Goal: Information Seeking & Learning: Learn about a topic

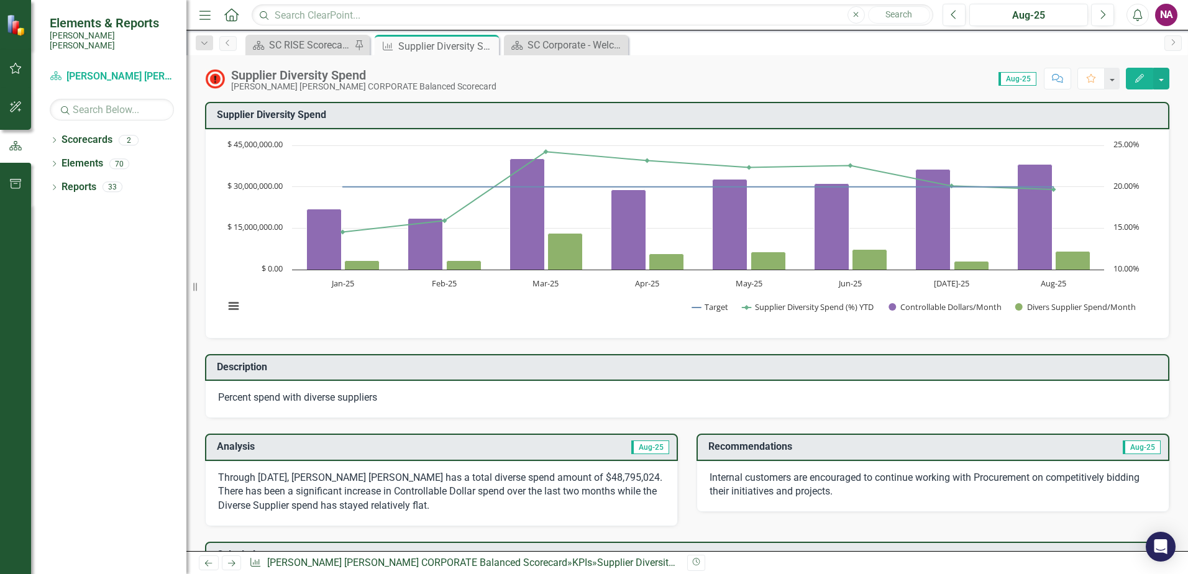
scroll to position [284, 0]
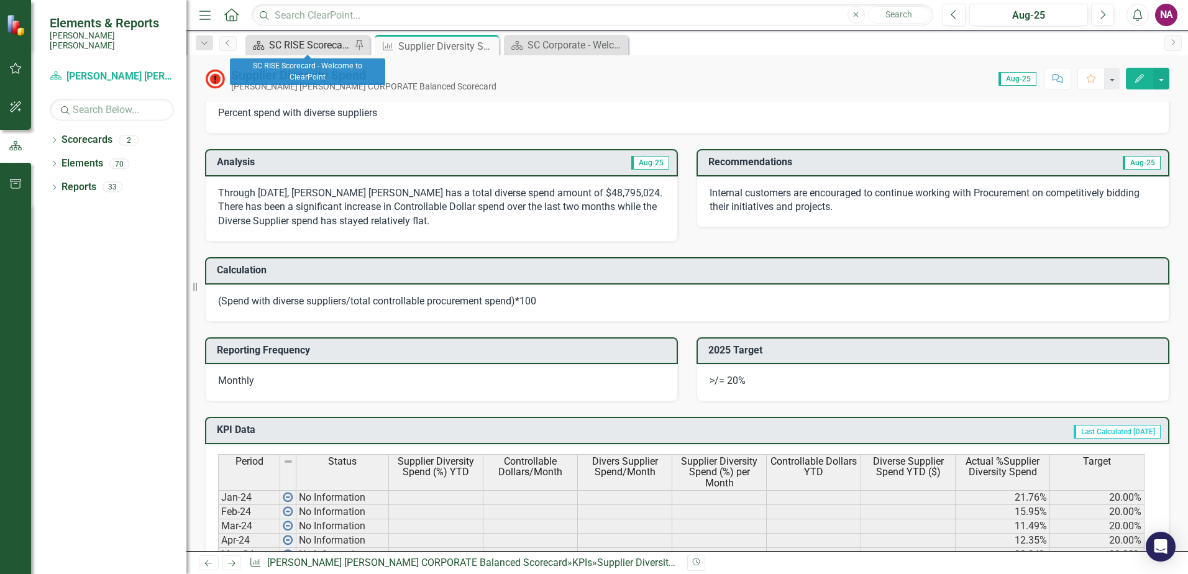
click at [294, 40] on div "SC RISE Scorecard - Welcome to ClearPoint" at bounding box center [310, 45] width 82 height 16
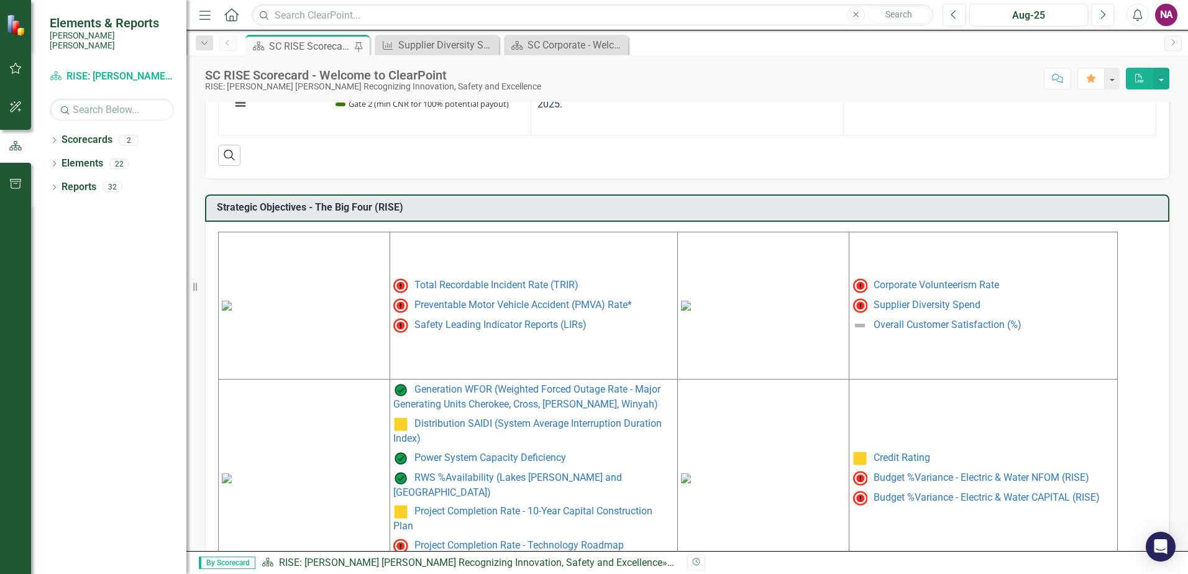
scroll to position [507, 0]
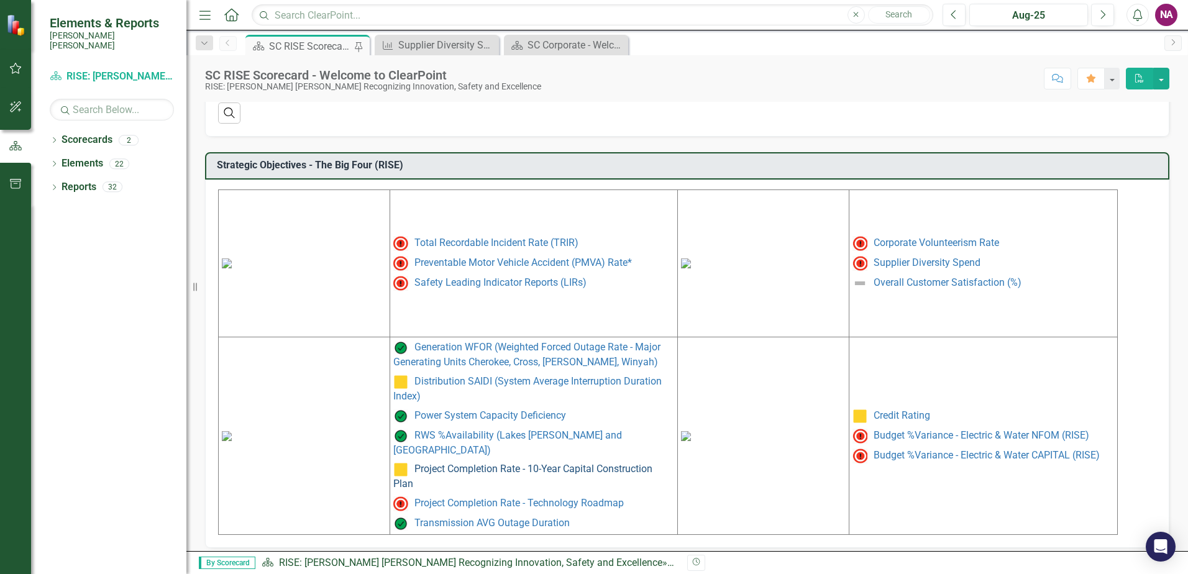
click at [481, 463] on link "Project Completion Rate - 10-Year Capital Construction Plan" at bounding box center [522, 476] width 259 height 27
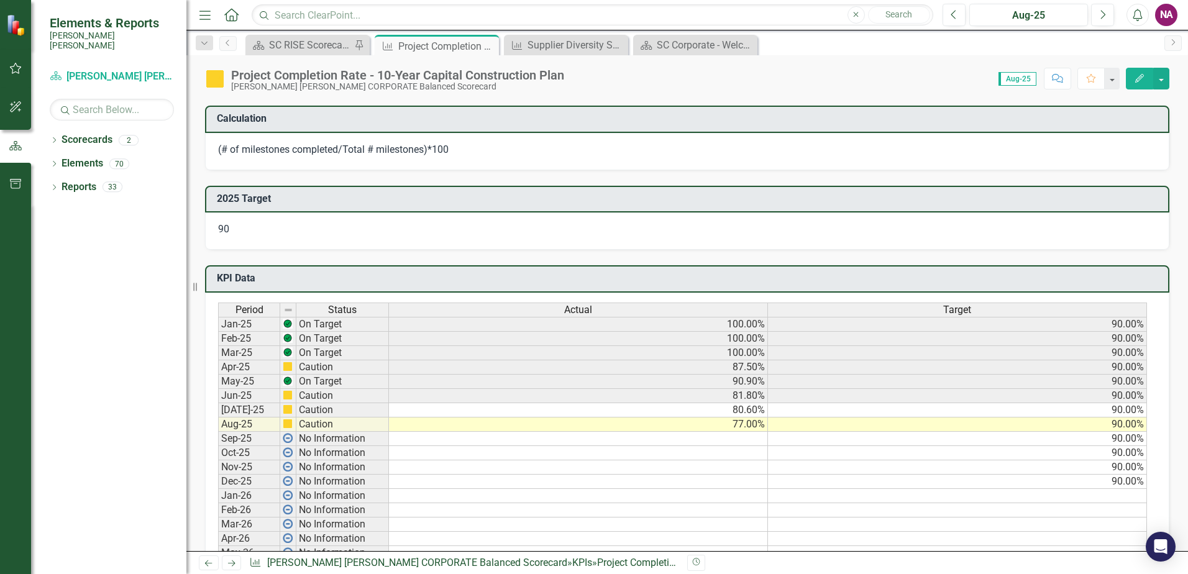
scroll to position [488, 0]
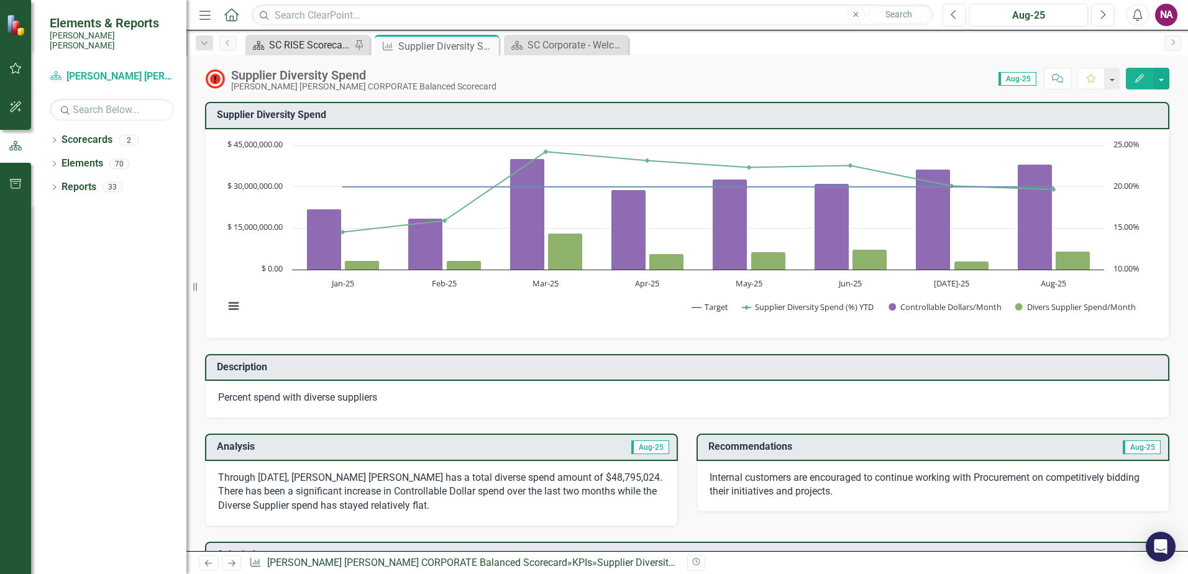
scroll to position [569, 0]
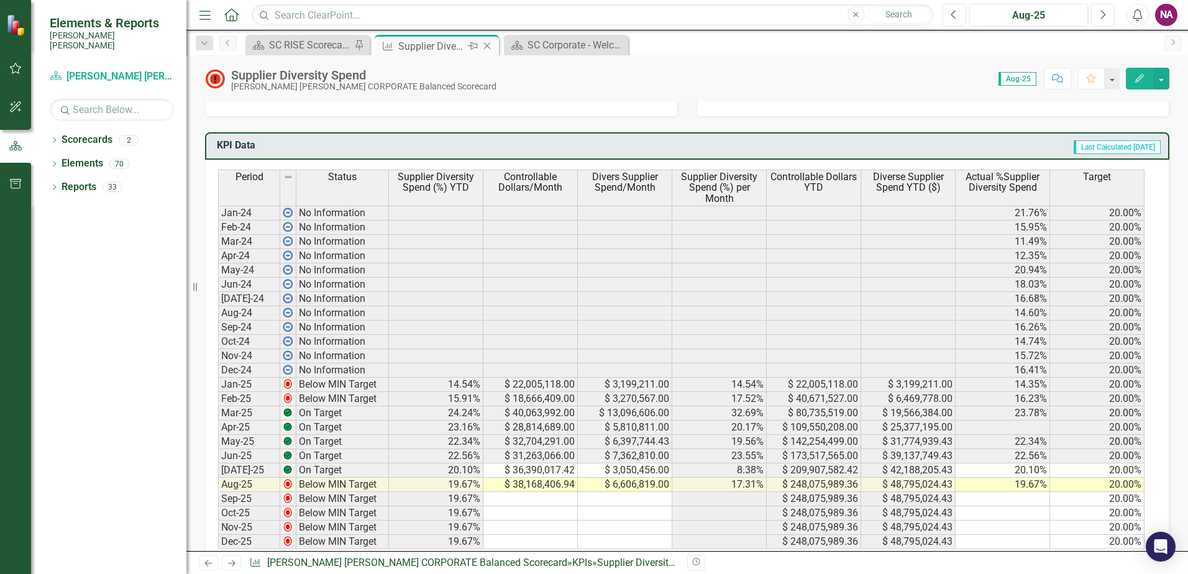
click at [488, 47] on icon "Close" at bounding box center [487, 46] width 12 height 10
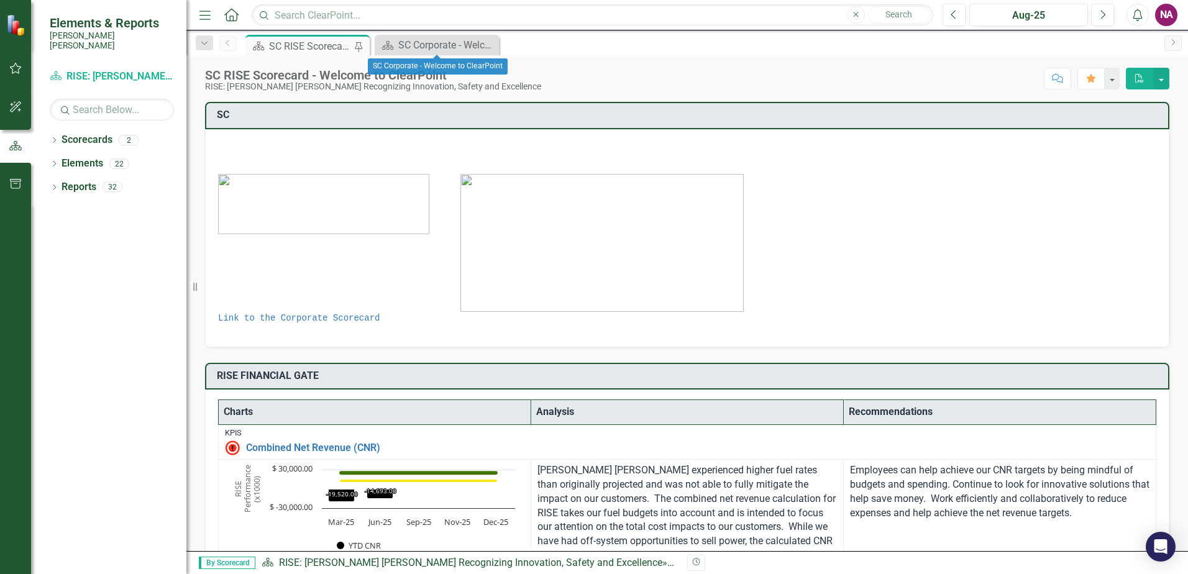
click at [0, 0] on icon "Close" at bounding box center [0, 0] width 0 height 0
click at [309, 48] on div "SC RISE Scorecard - Welcome to ClearPoint" at bounding box center [310, 47] width 82 height 16
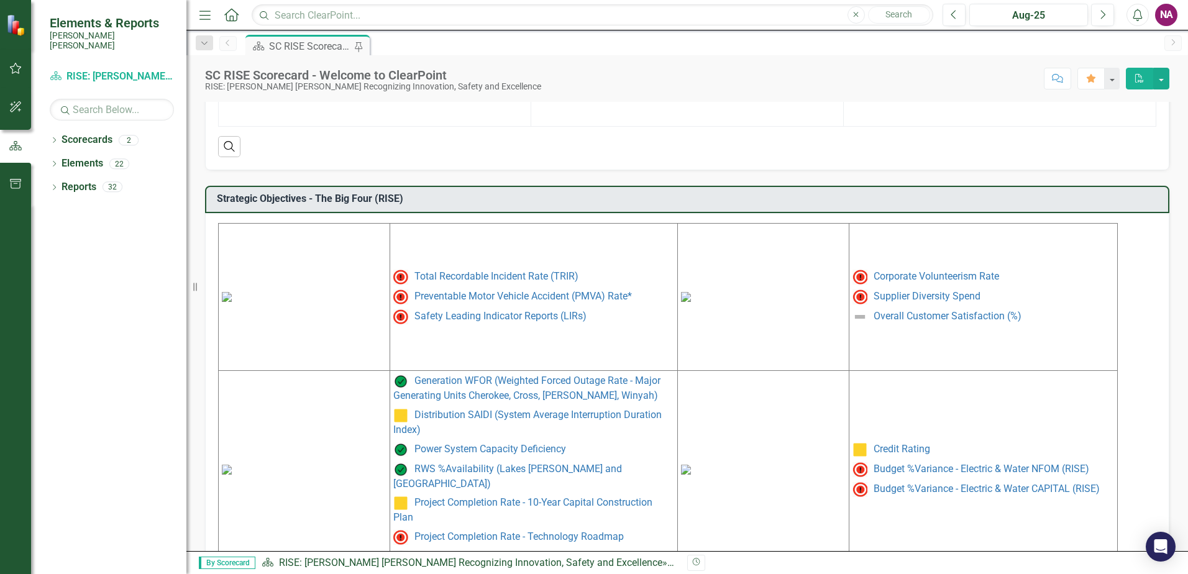
scroll to position [507, 0]
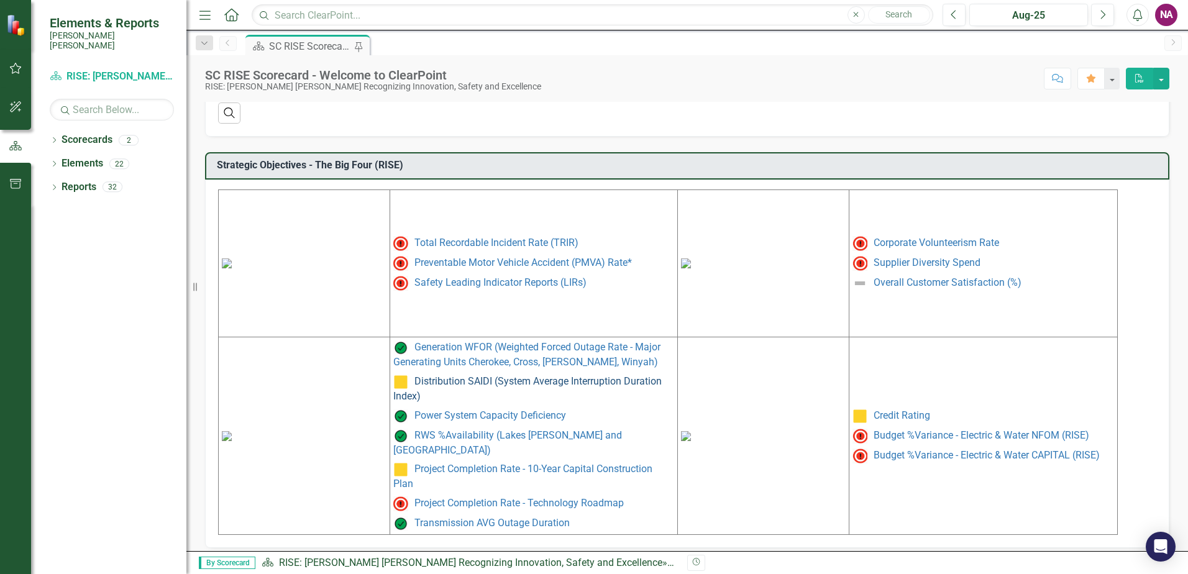
click at [493, 383] on link "Distribution SAIDI (System Average Interruption Duration Index)" at bounding box center [527, 388] width 268 height 27
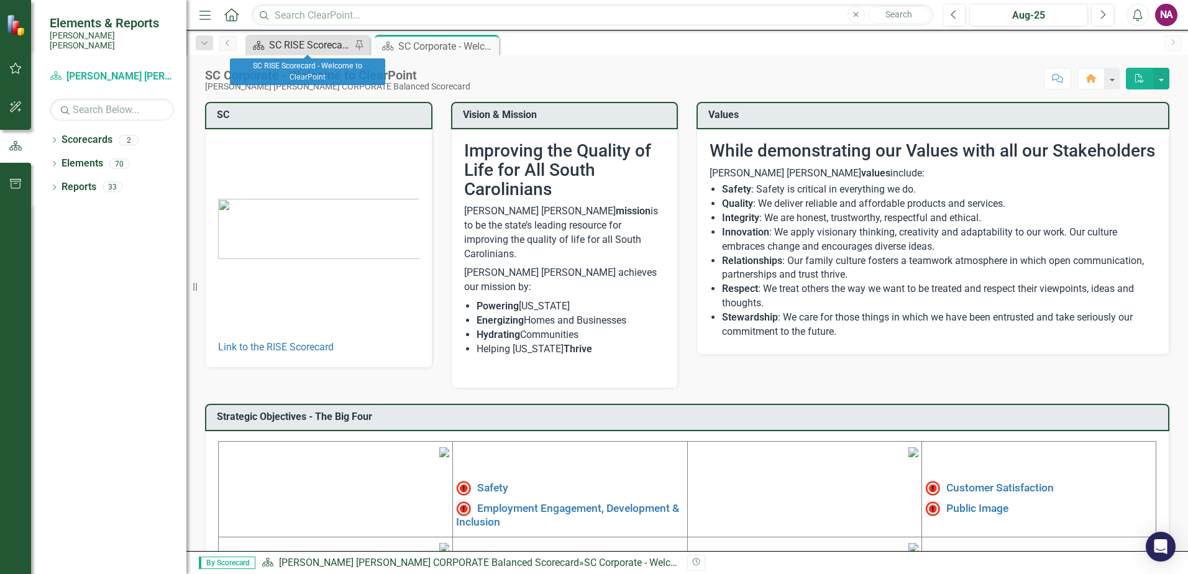
click at [275, 43] on div "SC RISE Scorecard - Welcome to ClearPoint" at bounding box center [310, 45] width 82 height 16
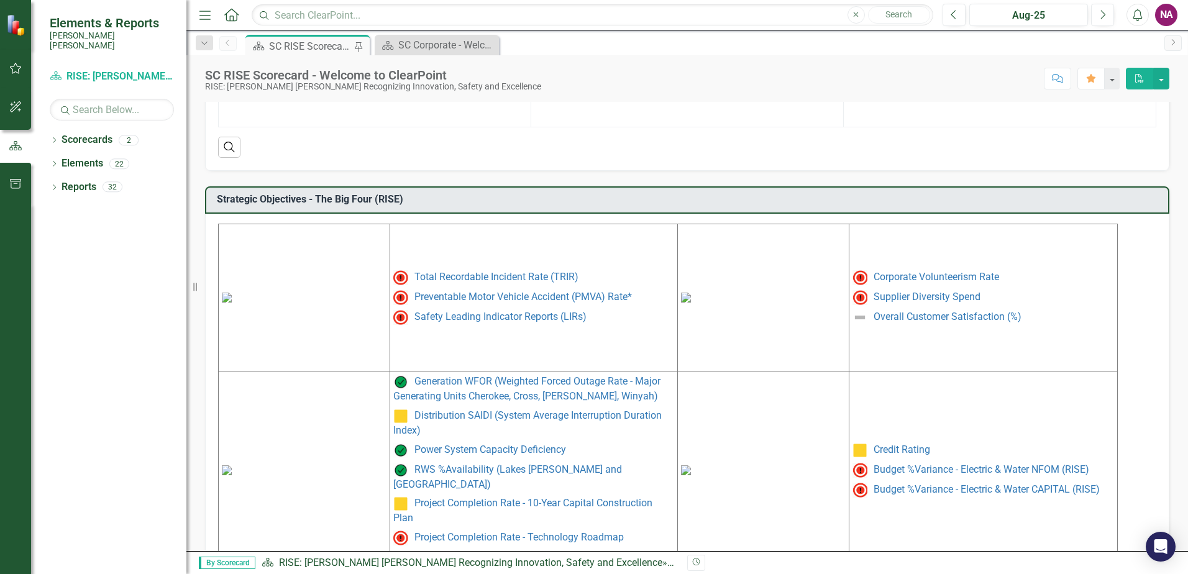
scroll to position [507, 0]
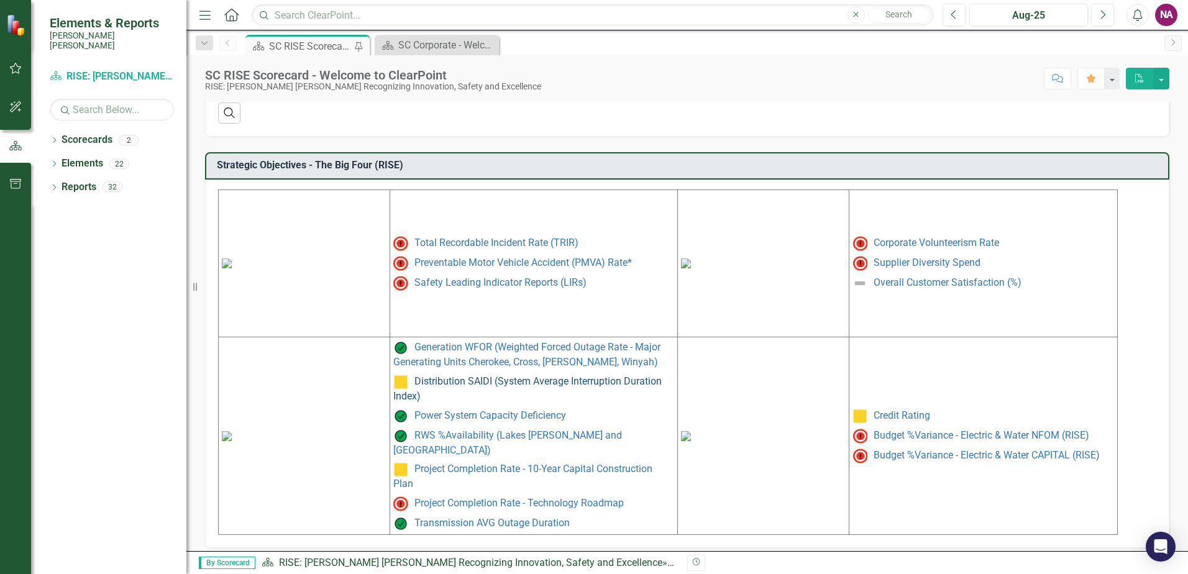
click at [465, 382] on link "Distribution SAIDI (System Average Interruption Duration Index)" at bounding box center [527, 388] width 268 height 27
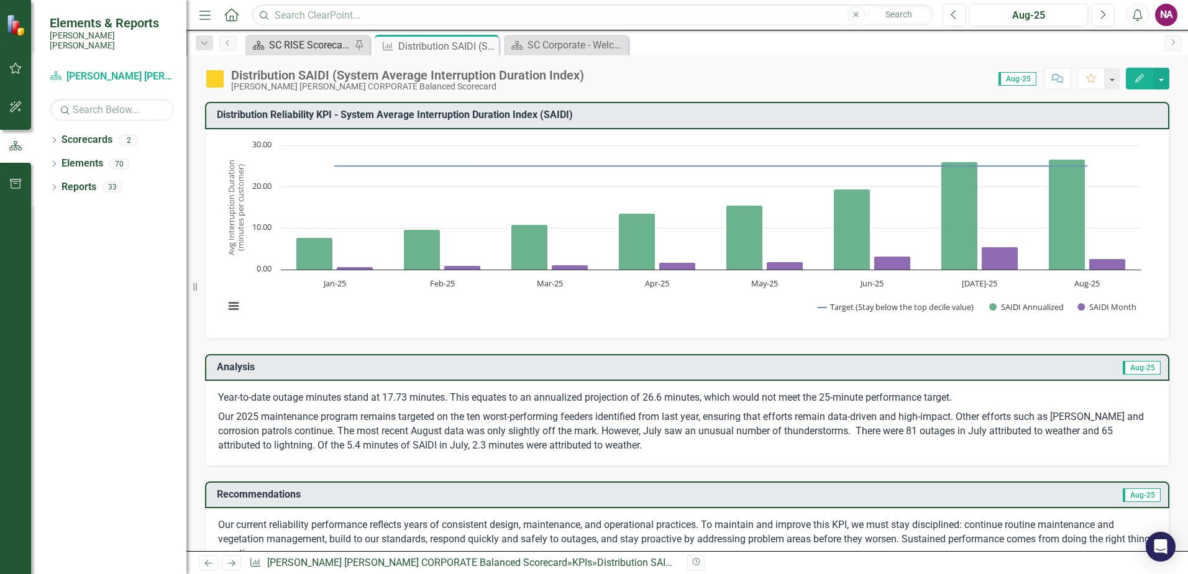
click at [294, 41] on div "SC RISE Scorecard - Welcome to ClearPoint" at bounding box center [310, 45] width 82 height 16
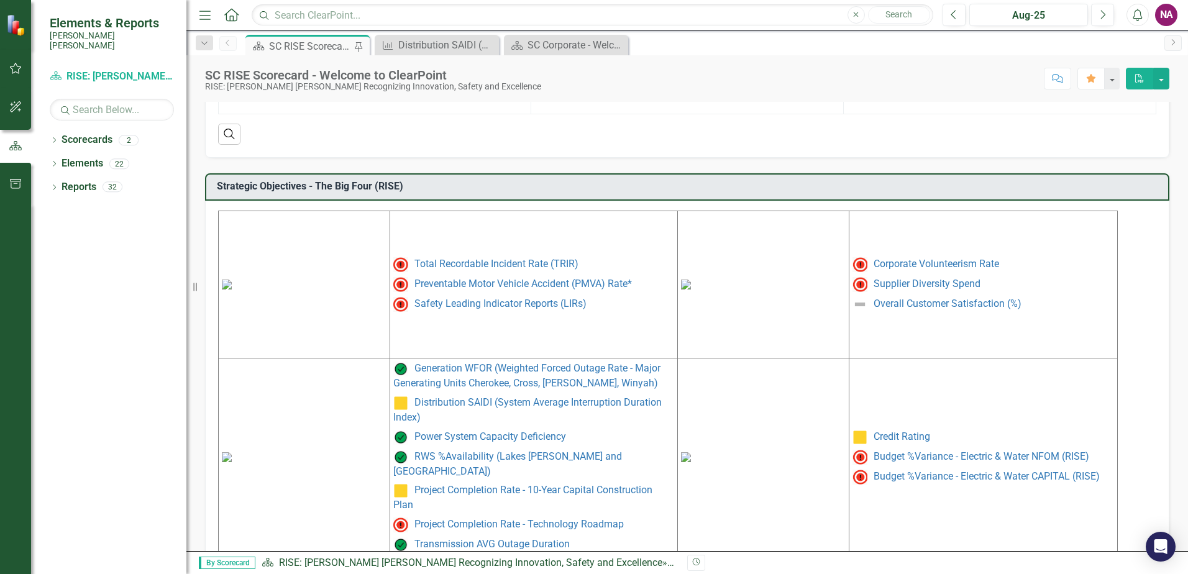
scroll to position [485, 0]
click at [432, 309] on link "Safety Leading Indicator Reports (LIRs)" at bounding box center [500, 305] width 172 height 12
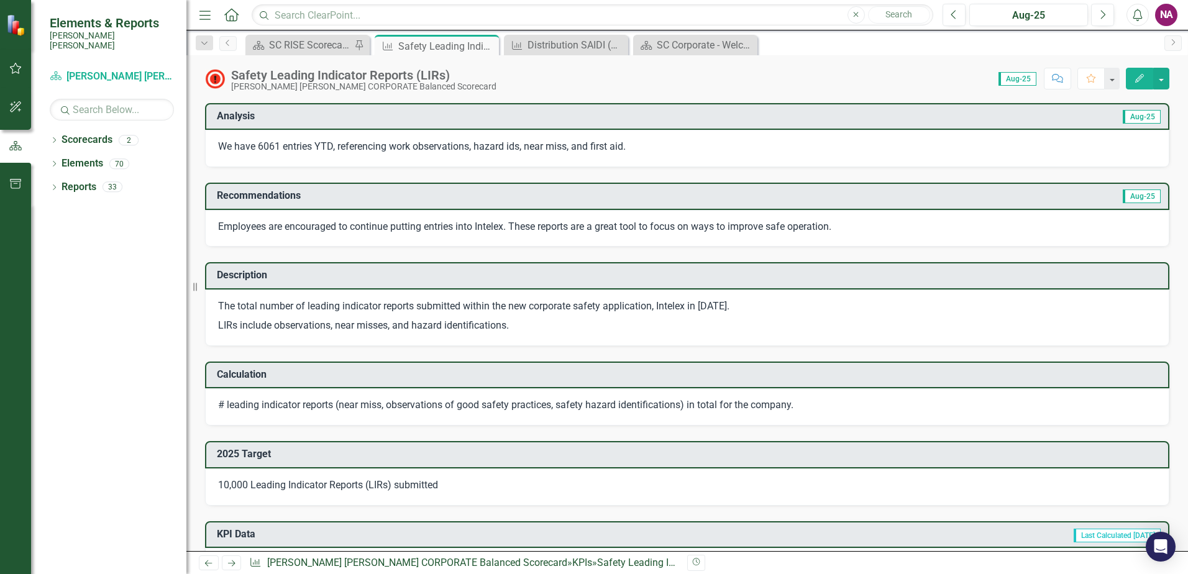
scroll to position [297, 0]
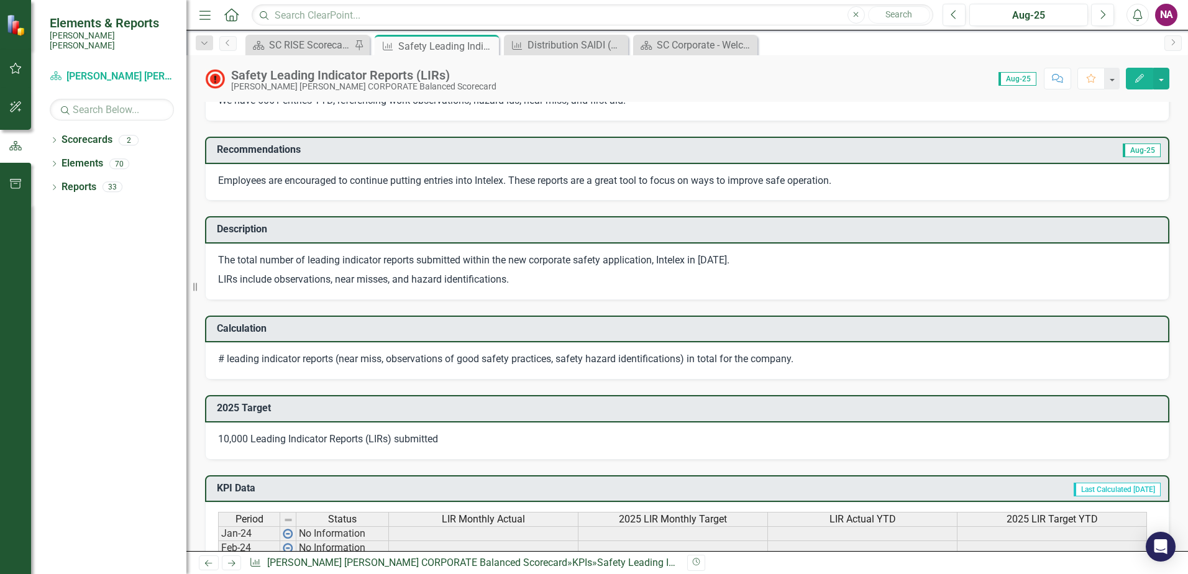
click at [444, 178] on p "Employees are encouraged to continue putting entries into Intelex. These report…" at bounding box center [687, 181] width 938 height 14
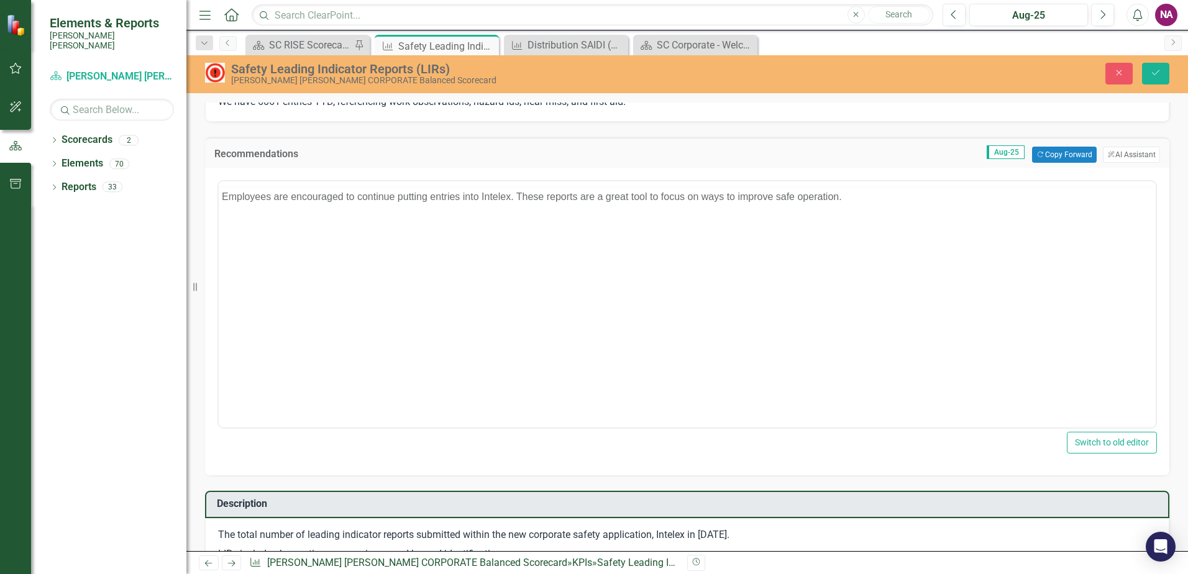
scroll to position [0, 0]
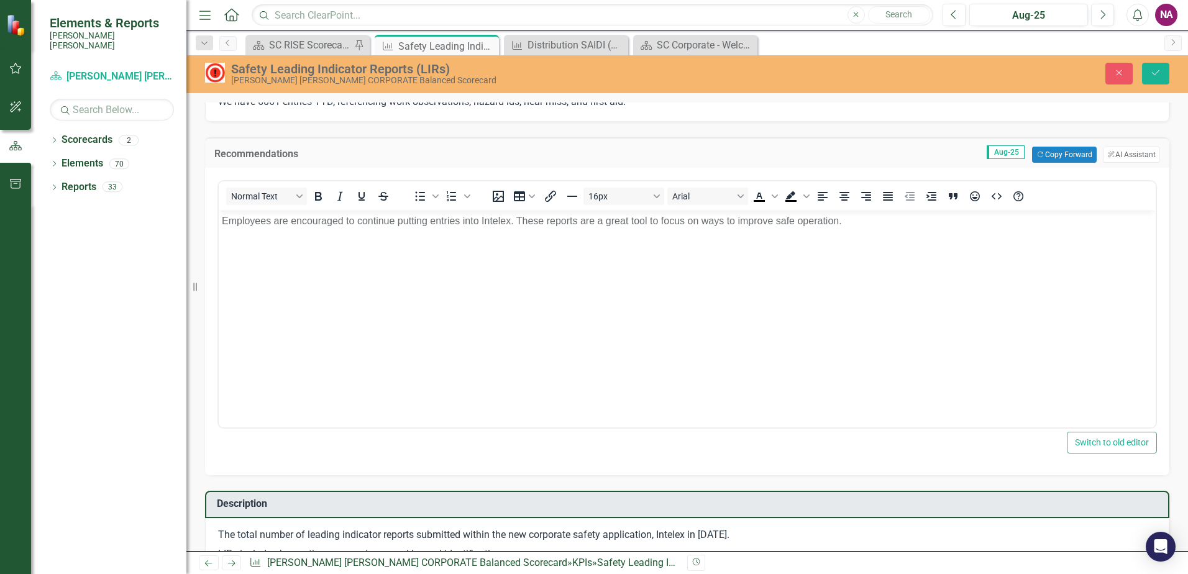
click at [425, 217] on p "Employees are encouraged to continue putting entries into Intelex. These report…" at bounding box center [687, 221] width 931 height 15
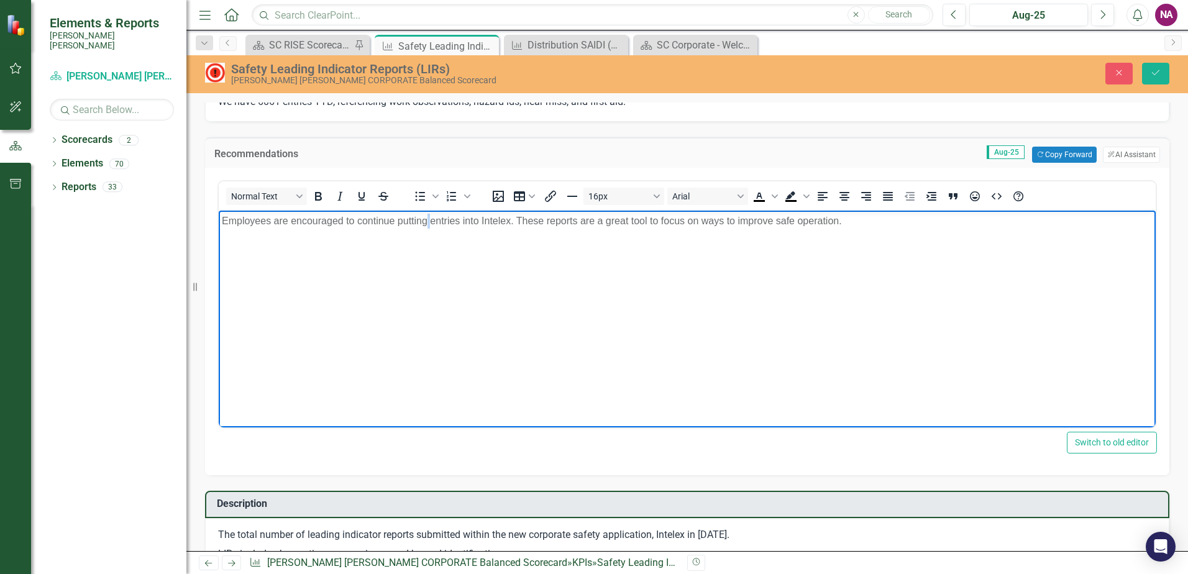
click at [425, 217] on p "Employees are encouraged to continue putting entries into Intelex. These report…" at bounding box center [687, 221] width 931 height 15
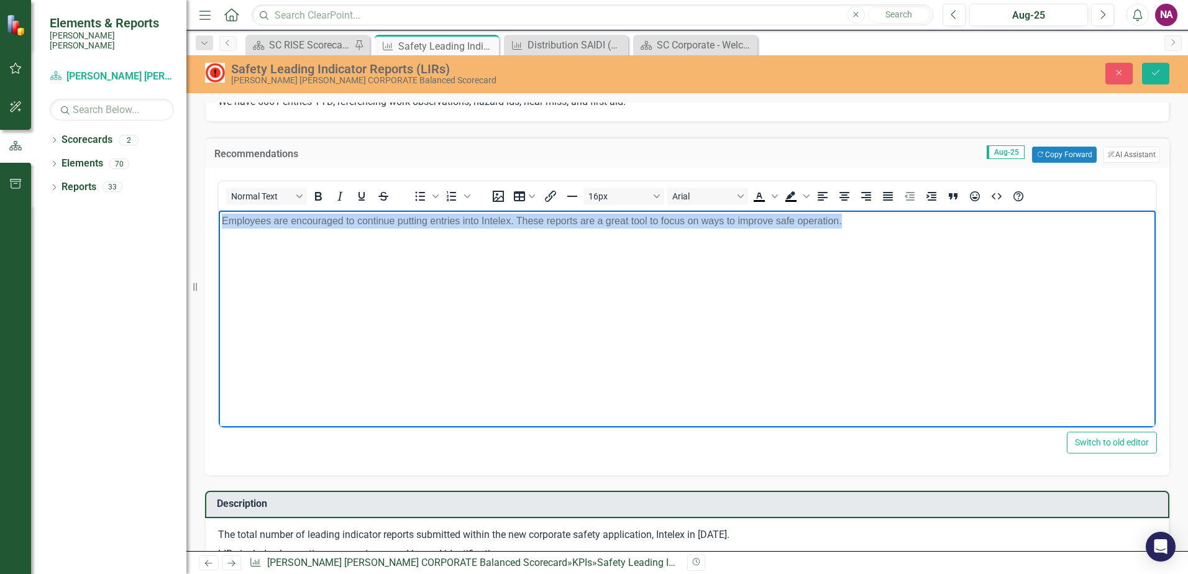
click at [425, 217] on p "Employees are encouraged to continue putting entries into Intelex. These report…" at bounding box center [687, 221] width 931 height 15
copy p "Employees are encouraged to continue putting entries into Intelex. These report…"
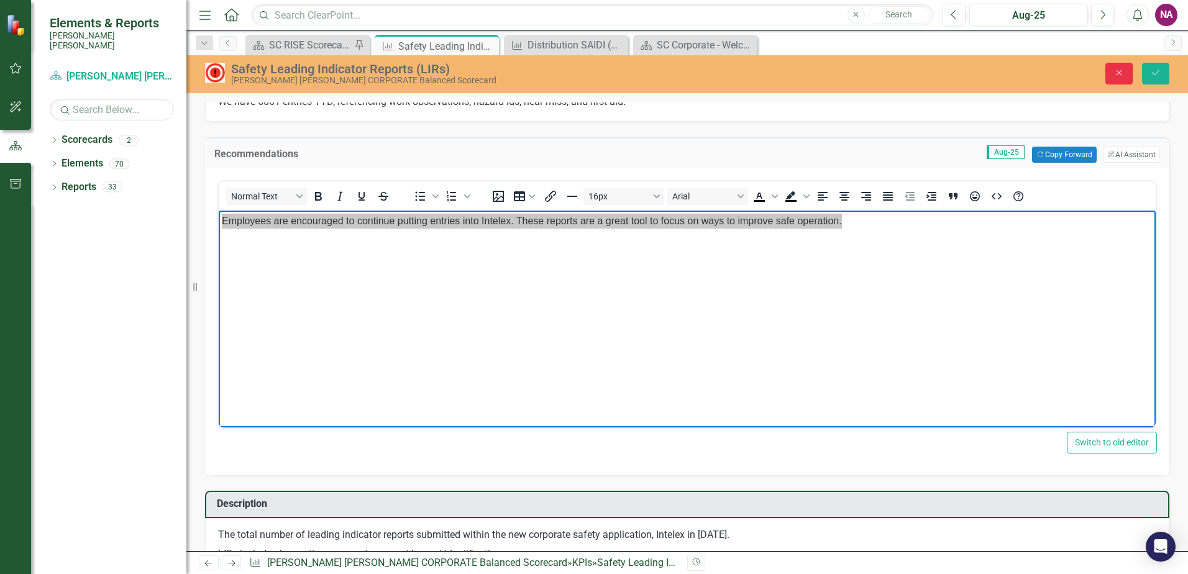
click at [1120, 80] on button "Close" at bounding box center [1118, 74] width 27 height 22
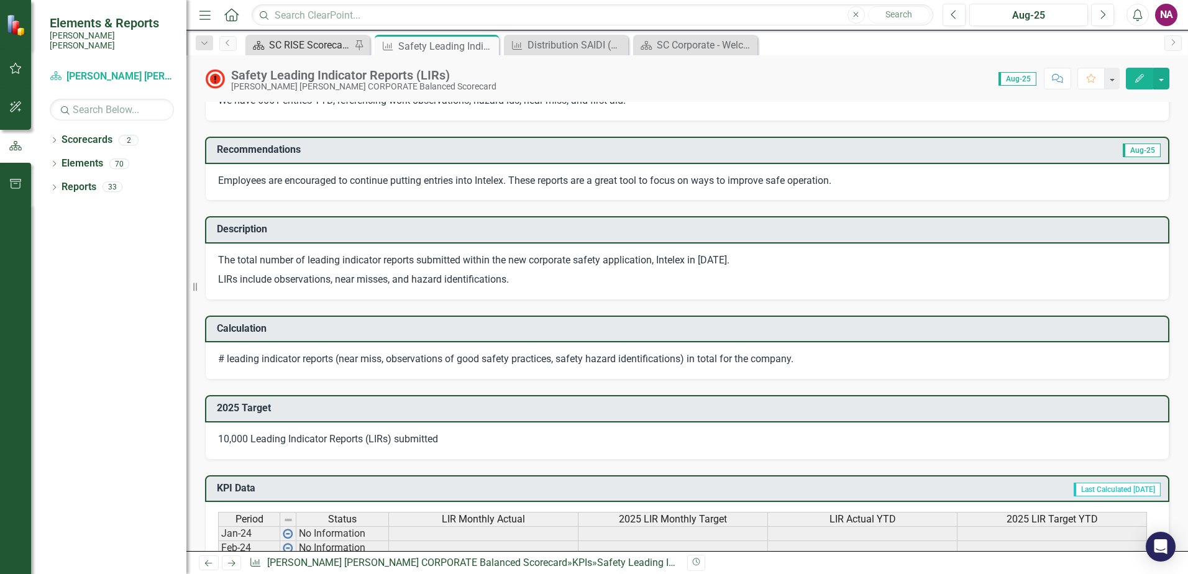
click at [312, 42] on div "SC RISE Scorecard - Welcome to ClearPoint" at bounding box center [310, 45] width 82 height 16
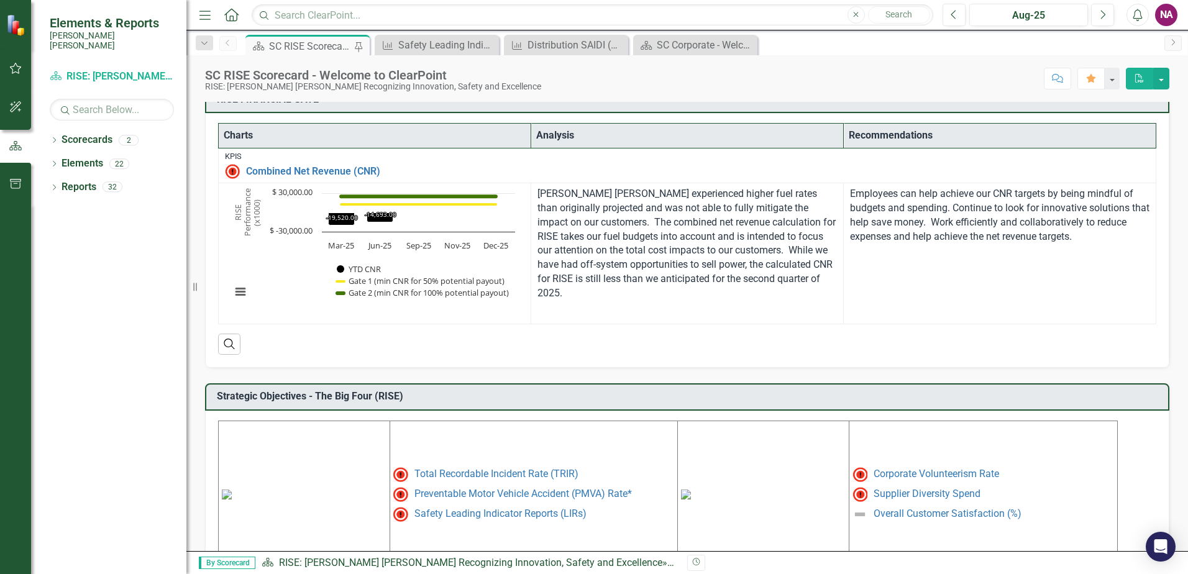
scroll to position [335, 0]
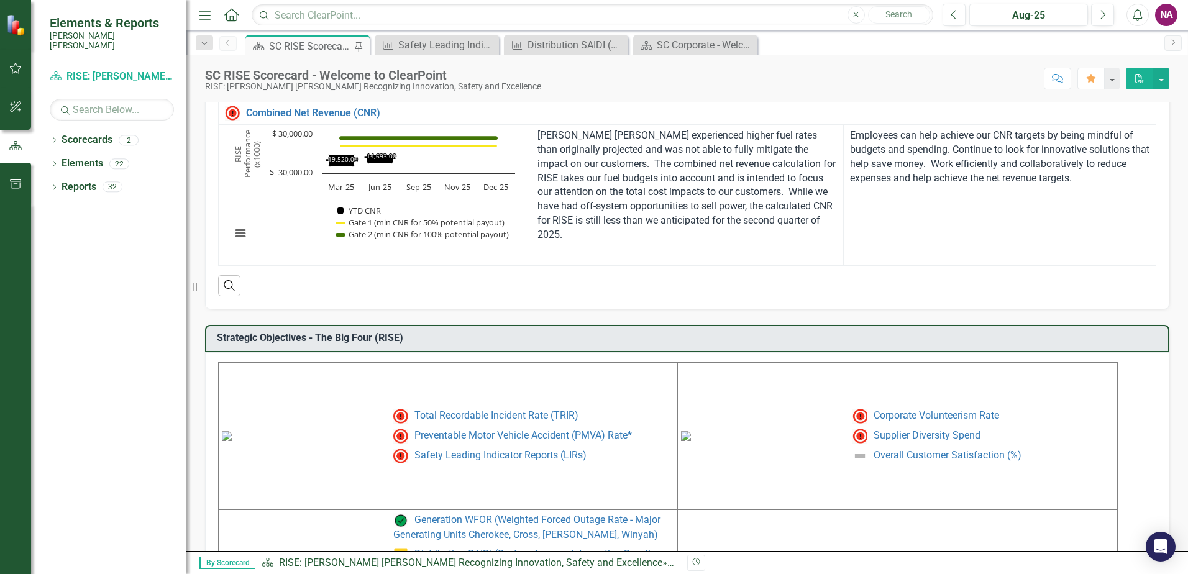
click at [232, 440] on img at bounding box center [227, 436] width 10 height 10
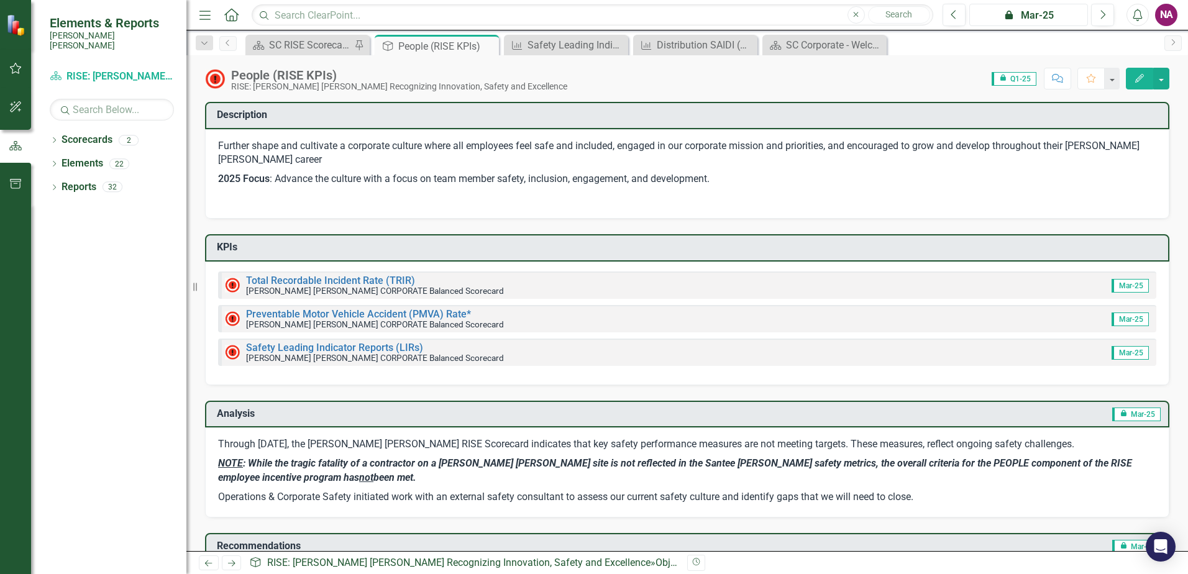
click at [1047, 13] on div "icon.lock Mar-25" at bounding box center [1028, 15] width 110 height 15
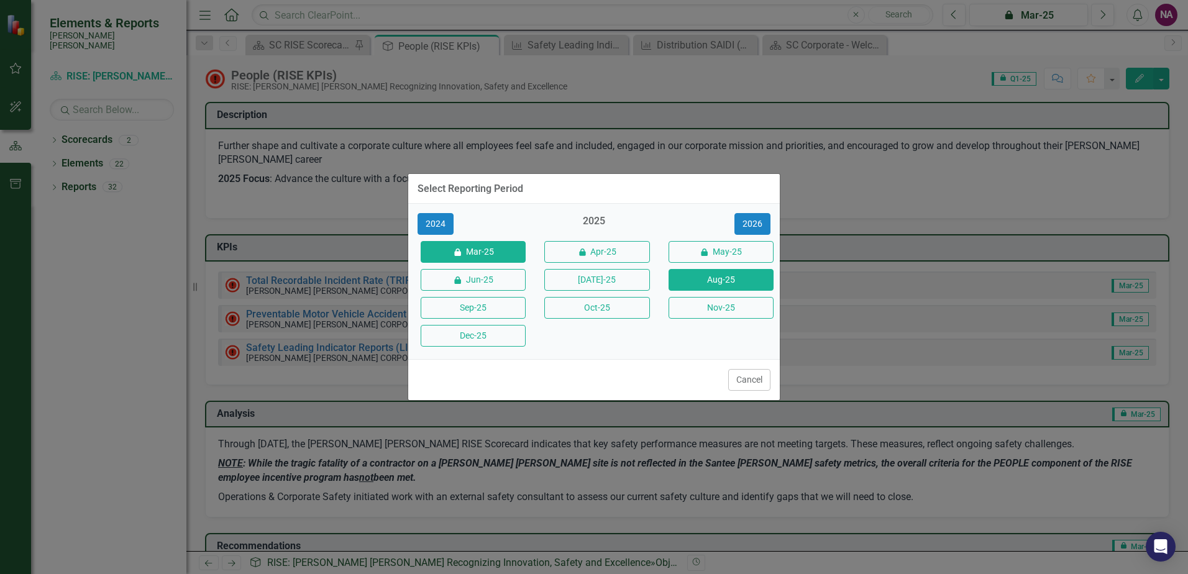
click at [691, 281] on button "Aug-25" at bounding box center [720, 280] width 105 height 22
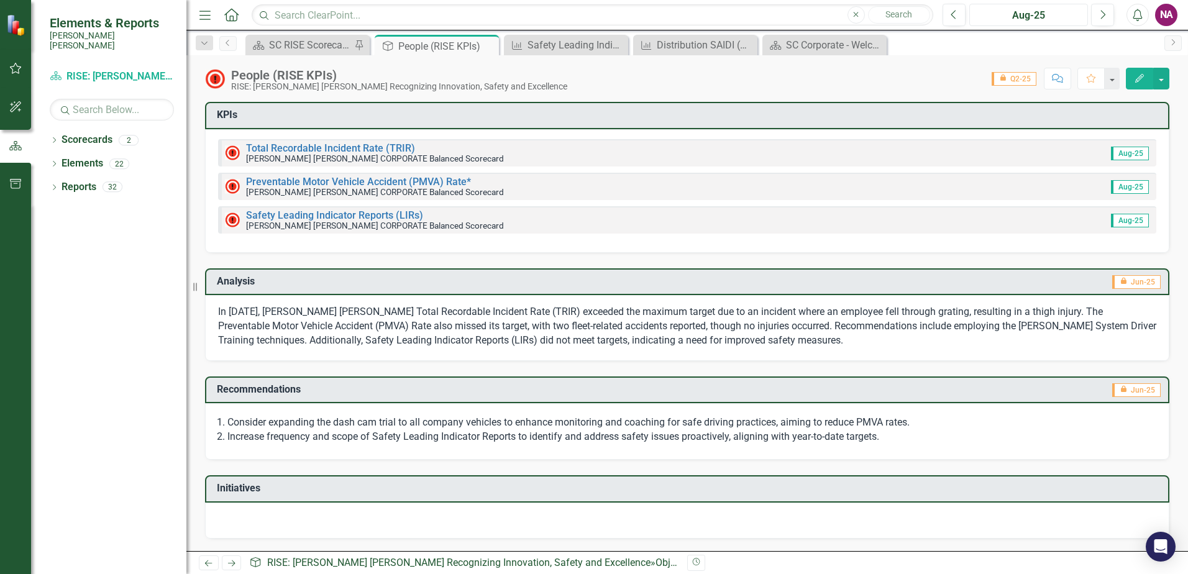
scroll to position [2, 0]
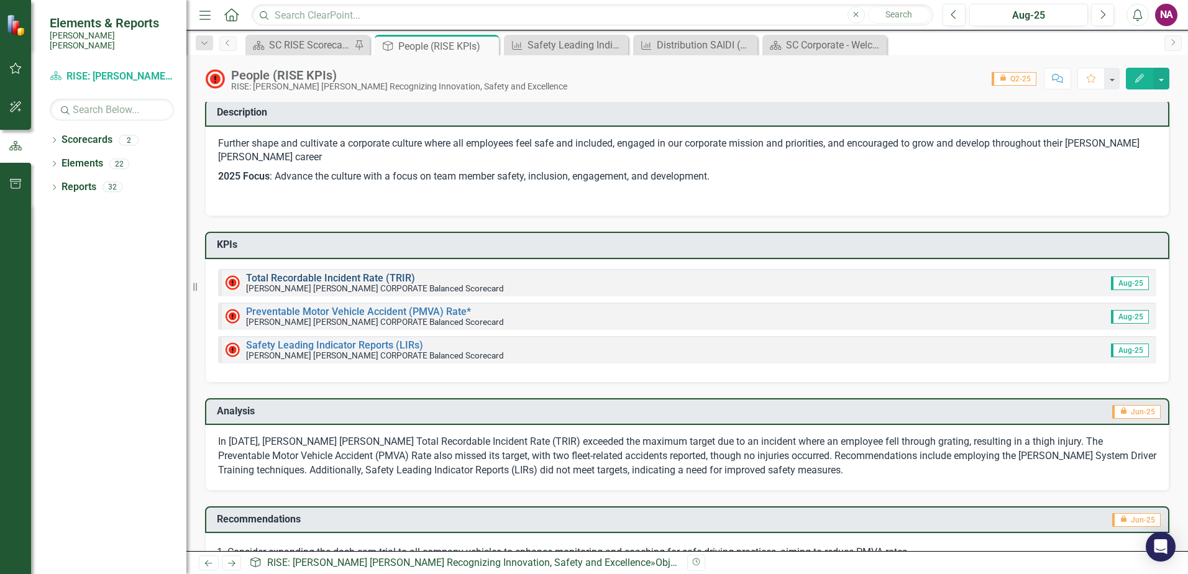
click at [345, 276] on link "Total Recordable Incident Rate (TRIR)" at bounding box center [330, 278] width 169 height 12
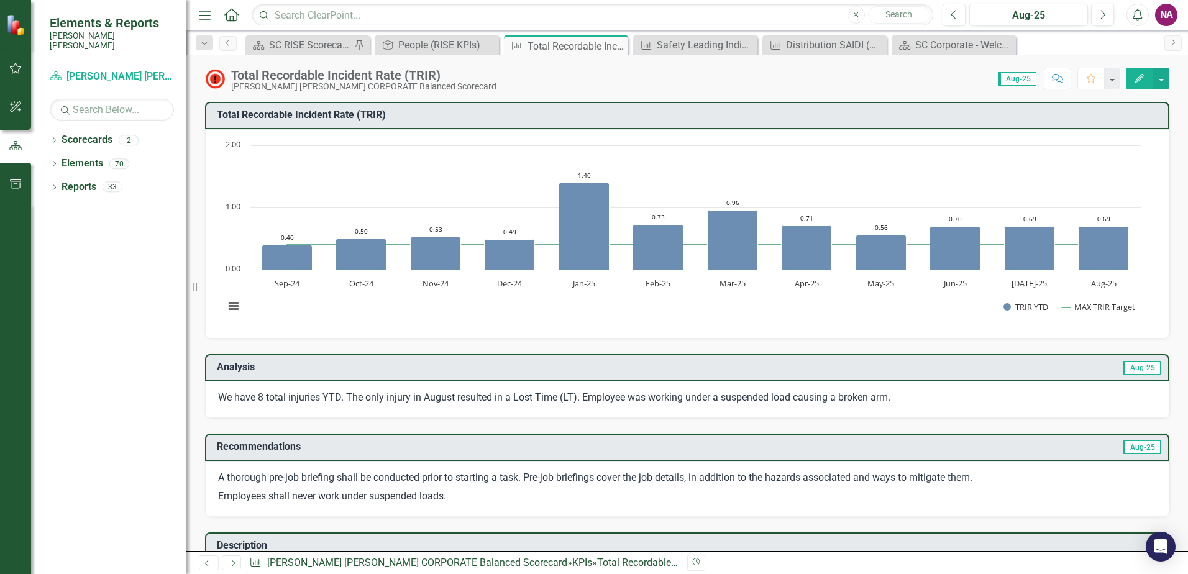
click at [270, 484] on p "A thorough pre-job briefing shall be conducted prior to starting a task. Pre-jo…" at bounding box center [687, 479] width 938 height 17
drag, startPoint x: 219, startPoint y: 477, endPoint x: 447, endPoint y: 489, distance: 228.3
click at [447, 489] on span "A thorough pre-job briefing shall be conducted prior to starting a task. Pre-jo…" at bounding box center [687, 488] width 938 height 34
drag, startPoint x: 451, startPoint y: 499, endPoint x: 188, endPoint y: 492, distance: 263.5
click at [188, 492] on div "Elements & Reports [PERSON_NAME] [PERSON_NAME] Scorecard [PERSON_NAME] [PERSON_…" at bounding box center [594, 287] width 1188 height 574
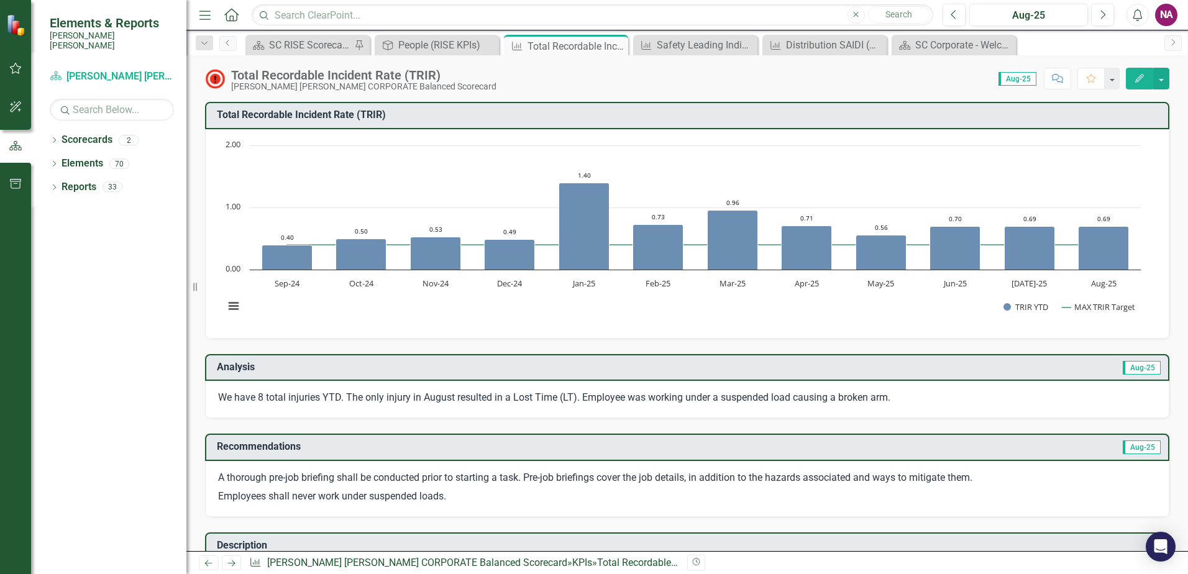
click at [305, 493] on p "Employees shall never work under suspended loads." at bounding box center [687, 495] width 938 height 17
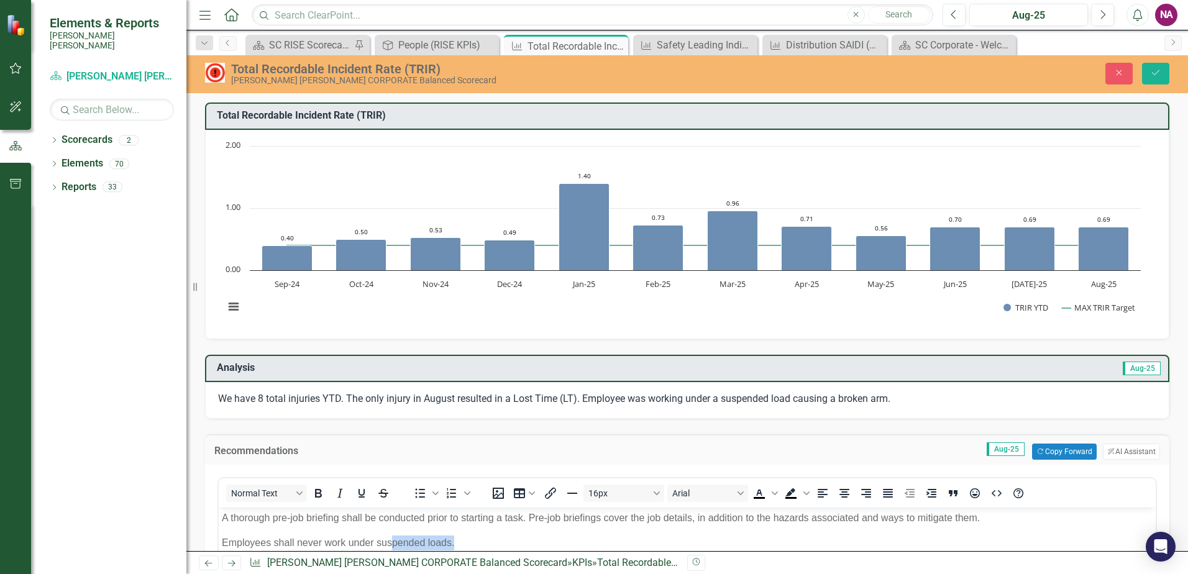
scroll to position [6, 0]
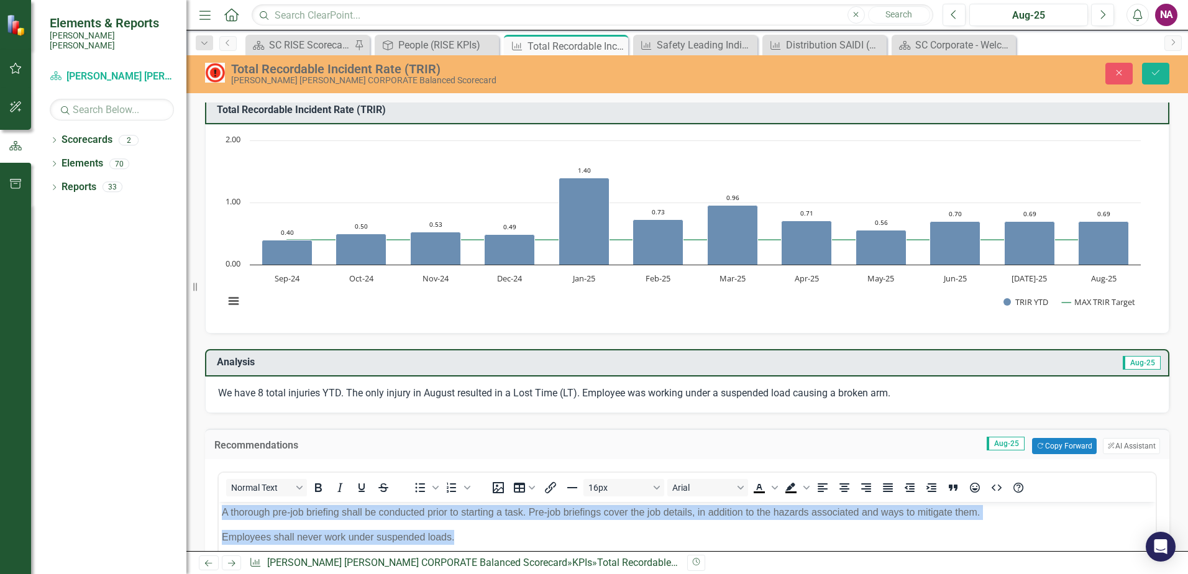
drag, startPoint x: 457, startPoint y: 535, endPoint x: 185, endPoint y: 510, distance: 272.6
copy body "A thorough pre-job briefing shall be conducted prior to starting a task. Pre-jo…"
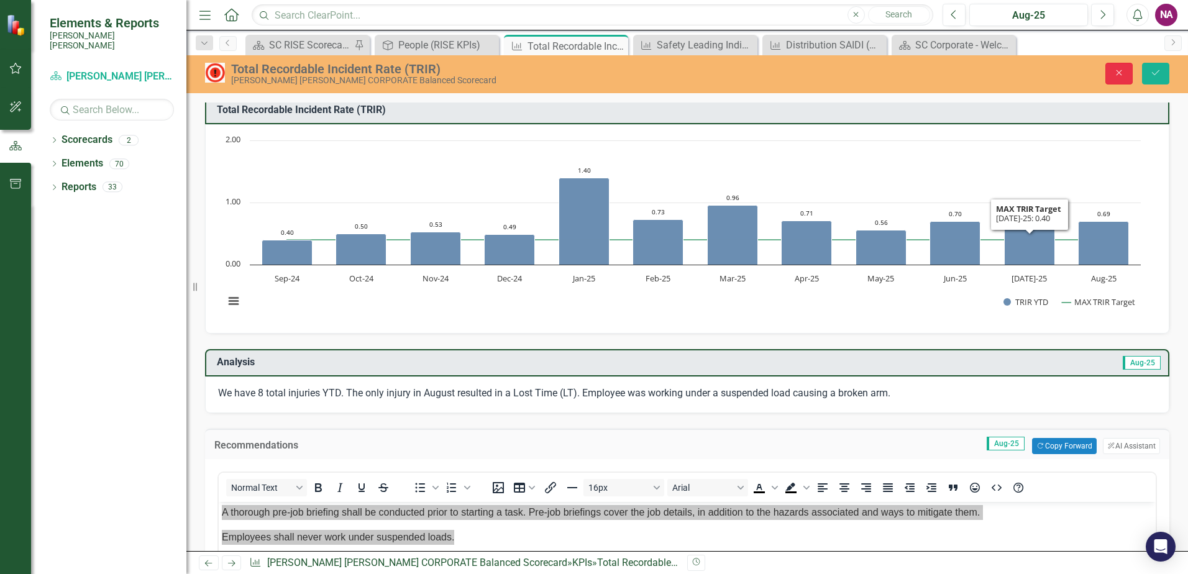
click at [1119, 72] on icon "Close" at bounding box center [1118, 72] width 11 height 9
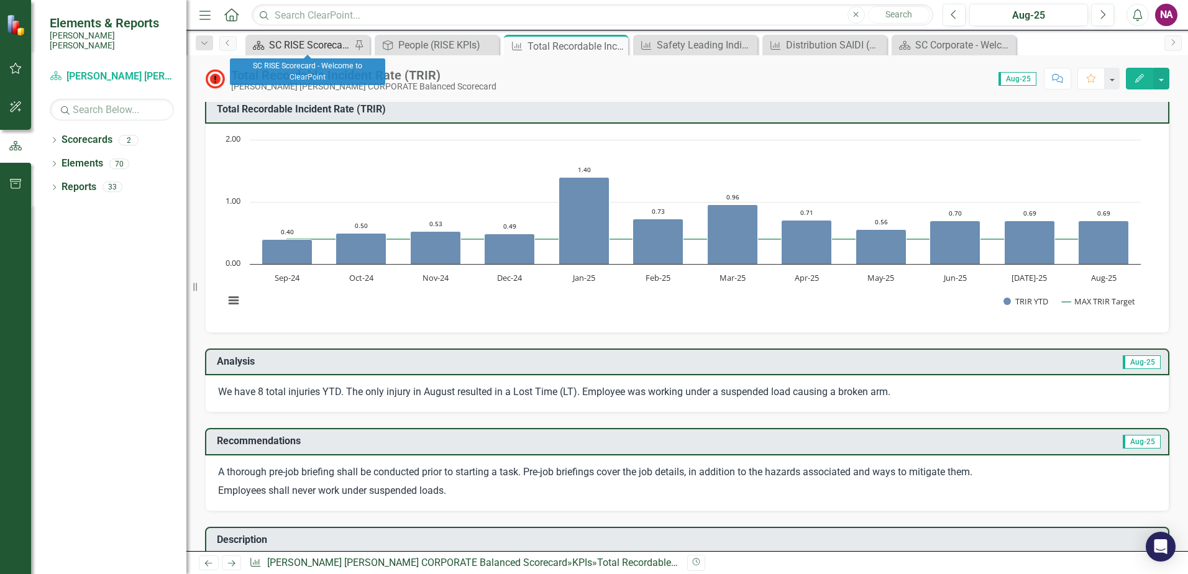
click at [307, 42] on div "SC RISE Scorecard - Welcome to ClearPoint" at bounding box center [310, 45] width 82 height 16
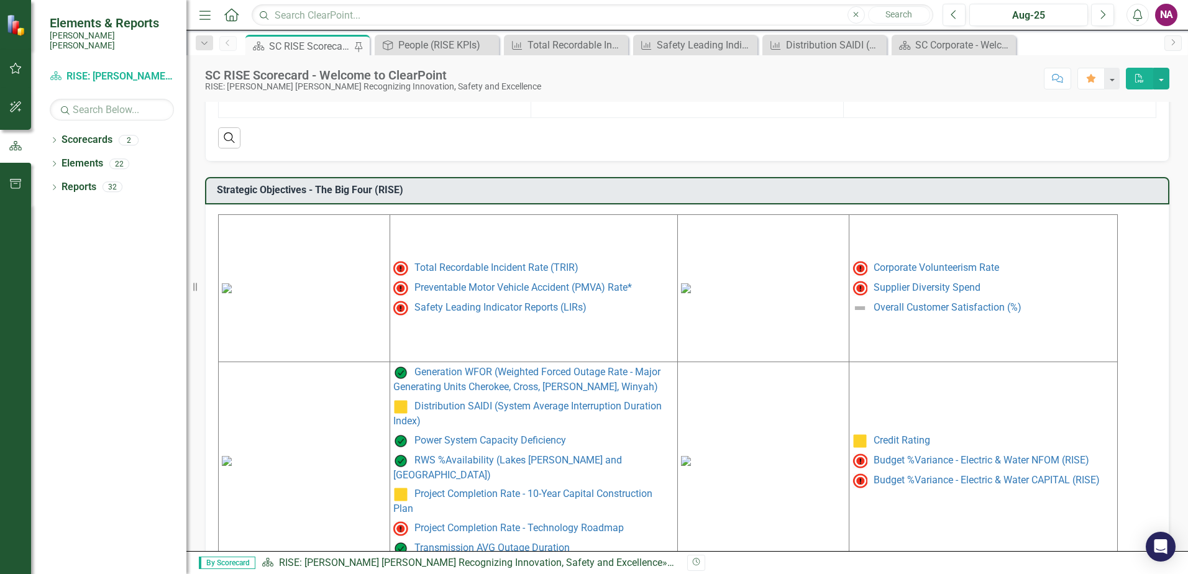
scroll to position [507, 0]
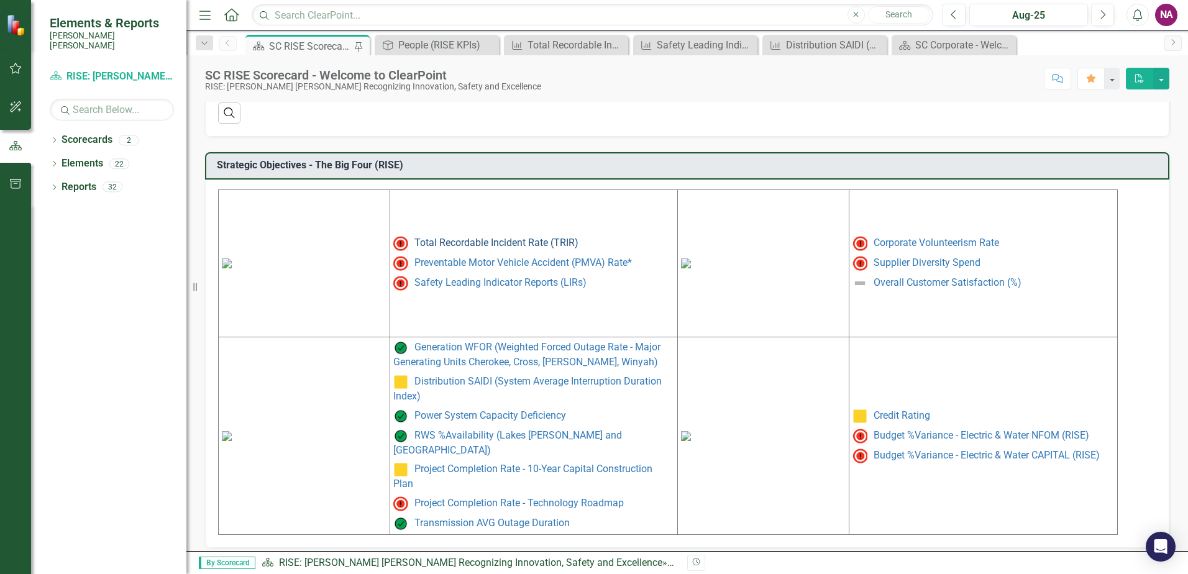
click at [481, 243] on link "Total Recordable Incident Rate (TRIR)" at bounding box center [496, 243] width 164 height 12
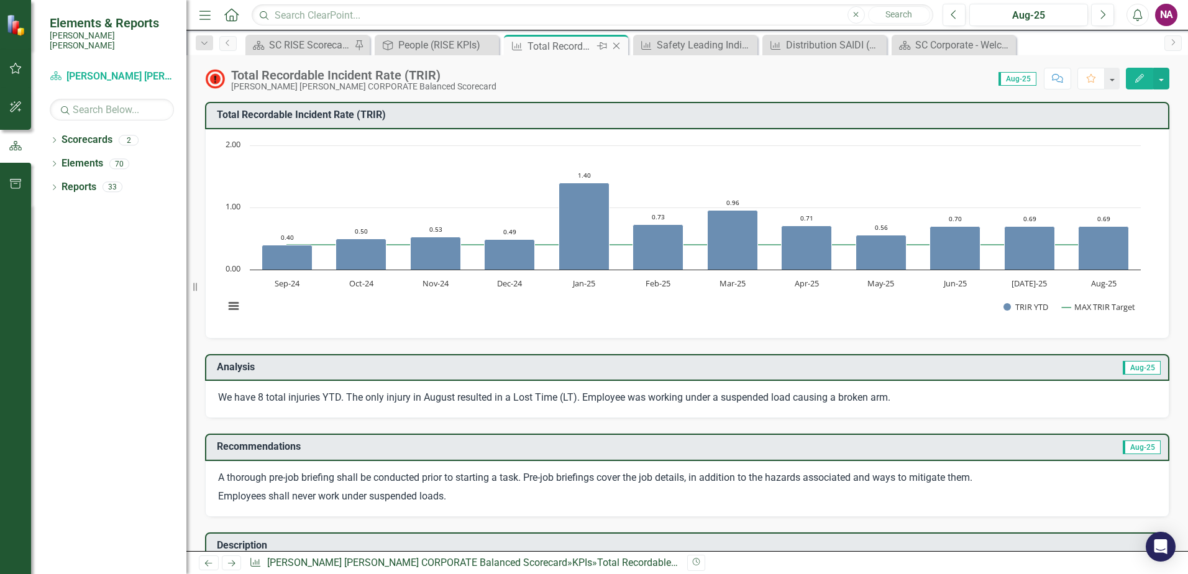
click at [615, 45] on icon "Close" at bounding box center [616, 46] width 12 height 10
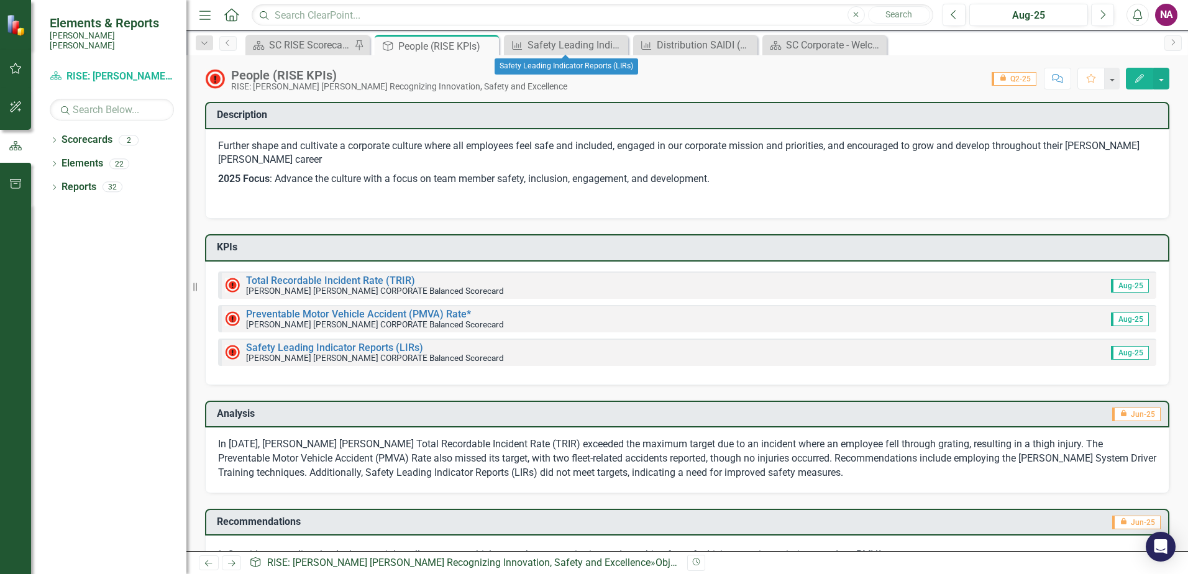
click at [0, 0] on icon "Close" at bounding box center [0, 0] width 0 height 0
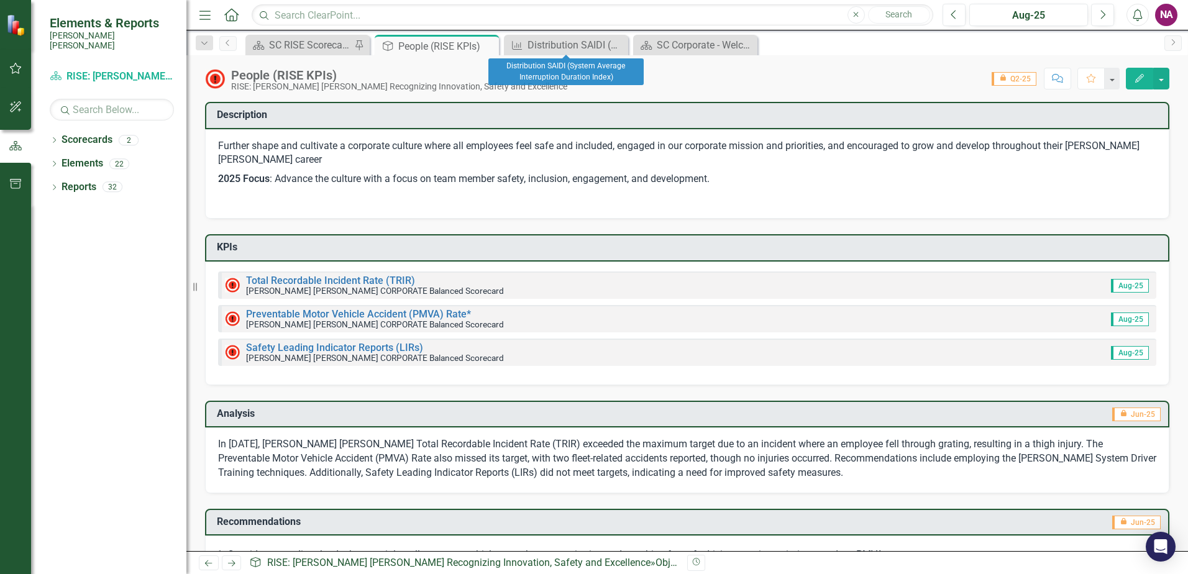
click at [0, 0] on icon "Close" at bounding box center [0, 0] width 0 height 0
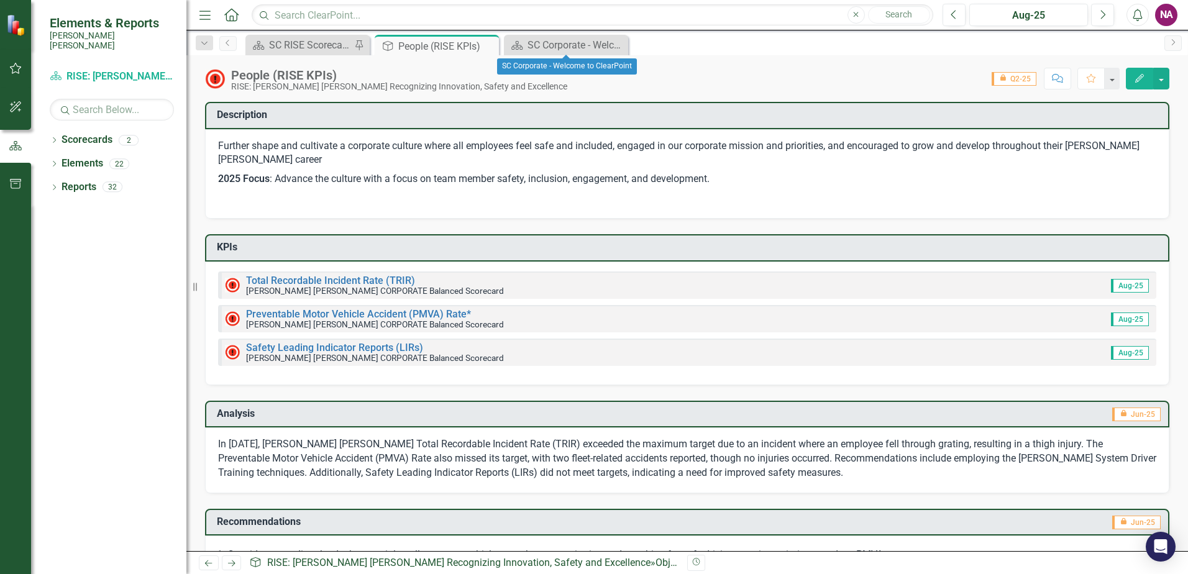
click at [0, 0] on icon "Close" at bounding box center [0, 0] width 0 height 0
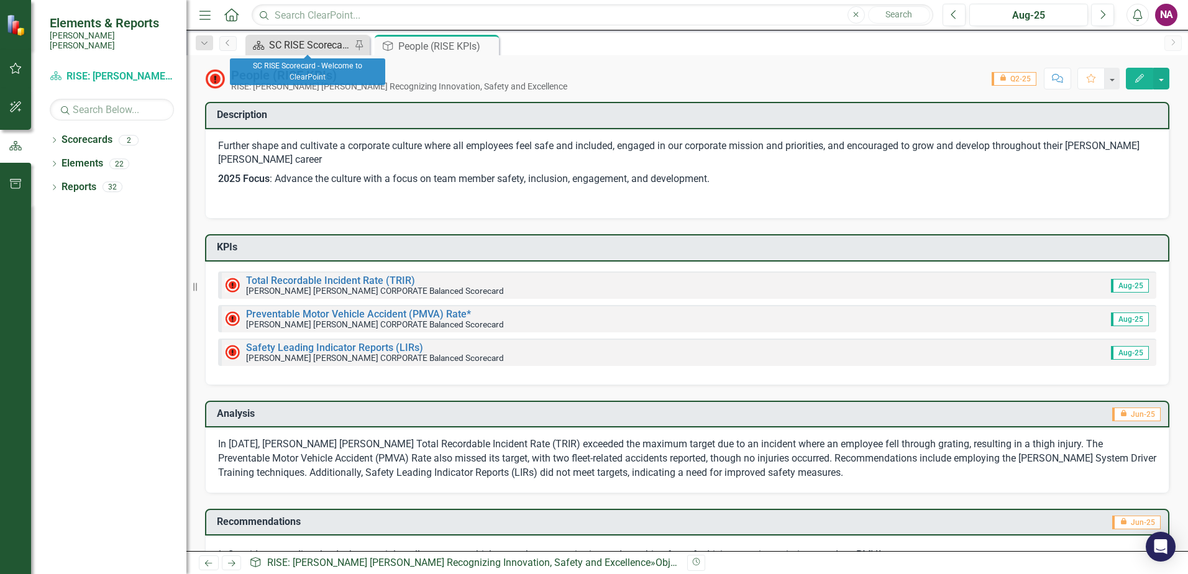
click at [301, 49] on div "SC RISE Scorecard - Welcome to ClearPoint" at bounding box center [310, 45] width 82 height 16
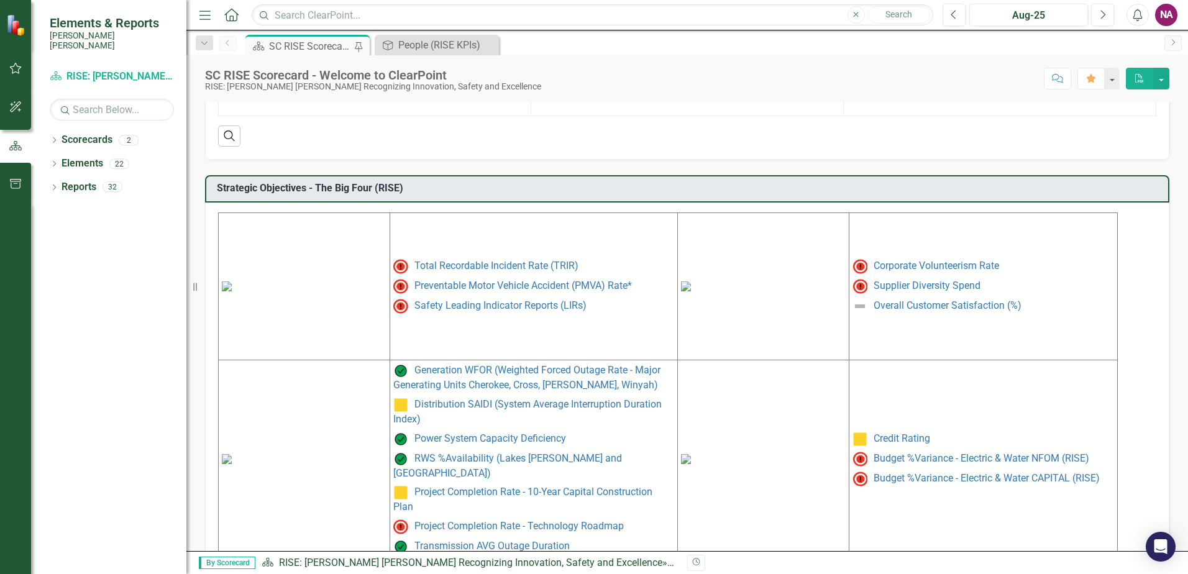
scroll to position [507, 0]
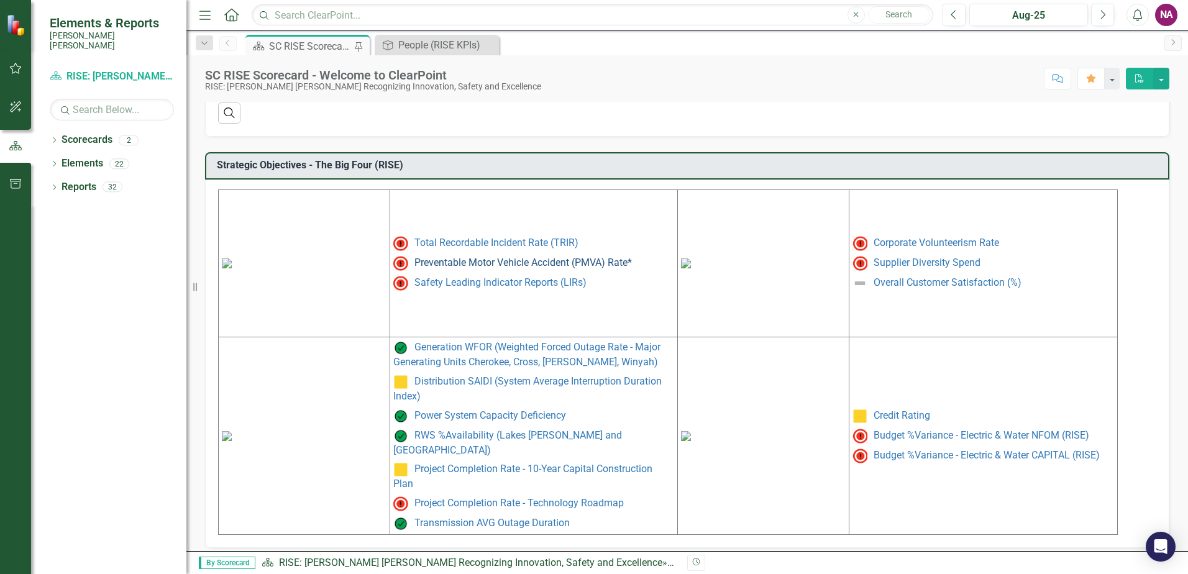
click at [557, 268] on link "Preventable Motor Vehicle Accident (PMVA) Rate*" at bounding box center [522, 263] width 217 height 12
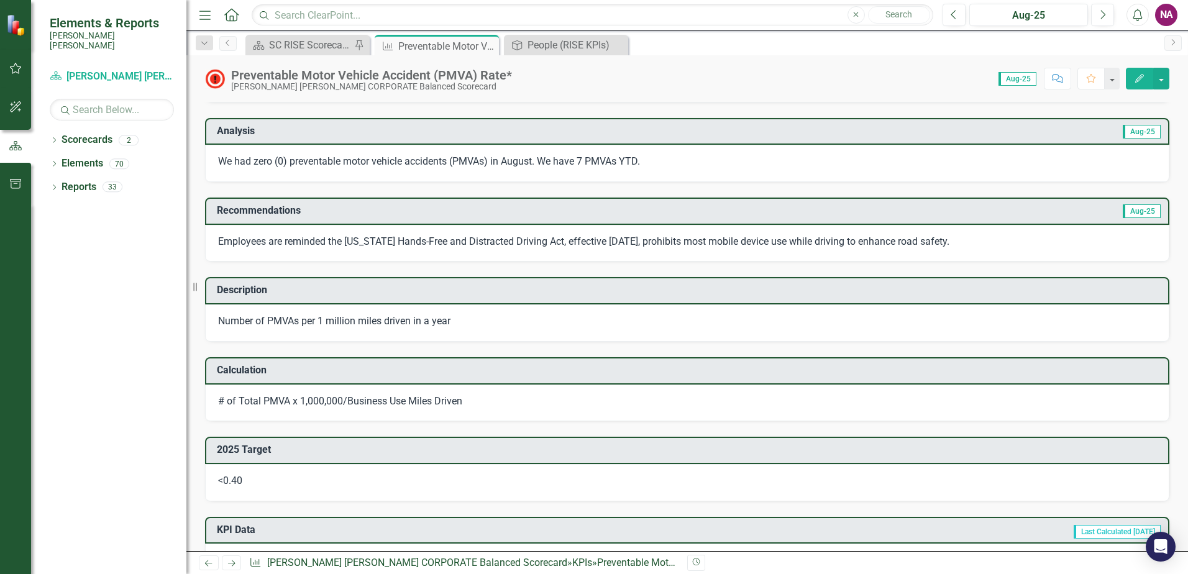
scroll to position [232, 0]
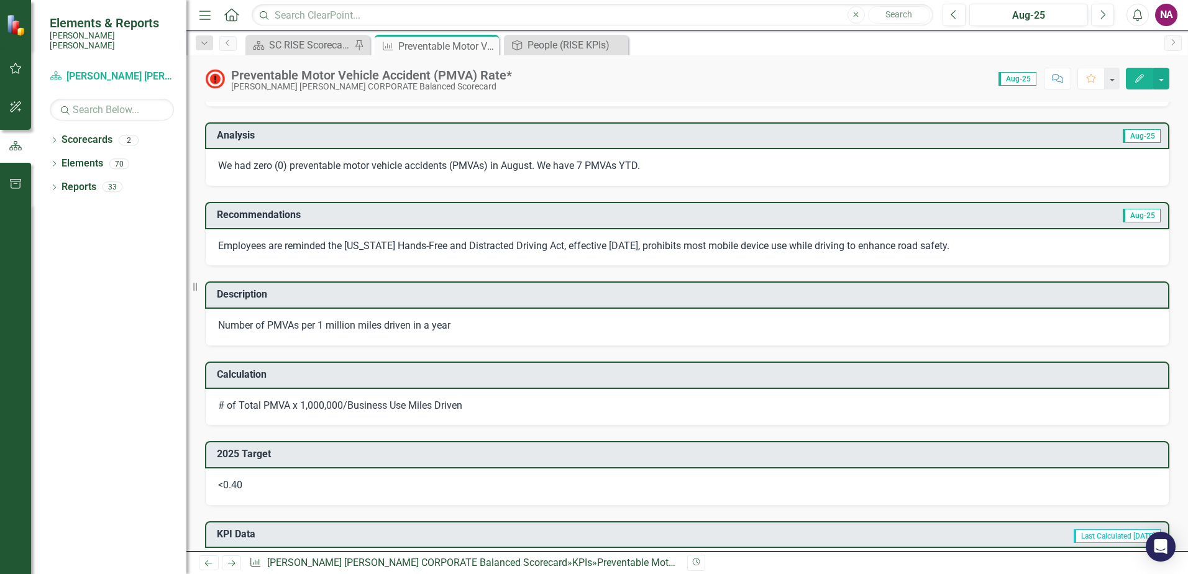
click at [541, 247] on p "Employees are reminded the [US_STATE] Hands-Free and Distracted Driving Act, ef…" at bounding box center [687, 246] width 938 height 14
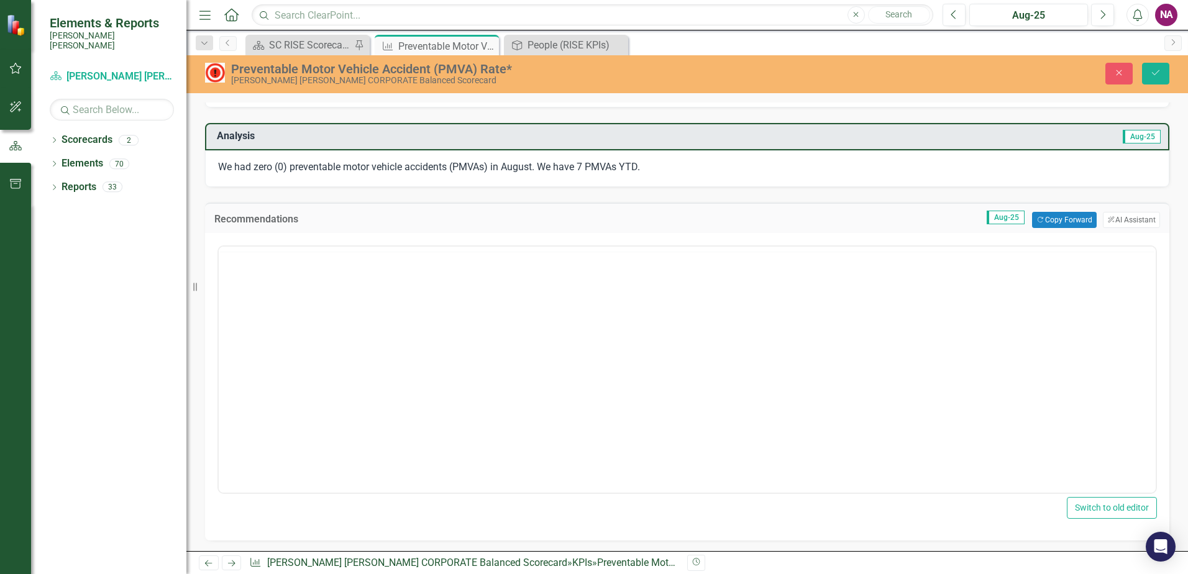
click at [541, 247] on div at bounding box center [687, 249] width 937 height 5
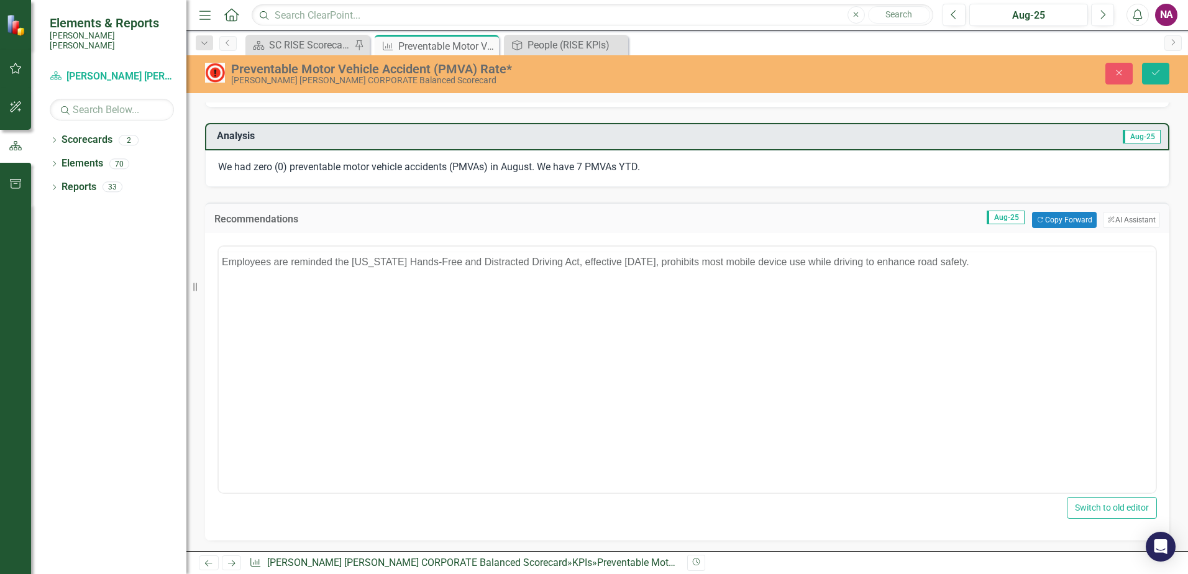
scroll to position [0, 0]
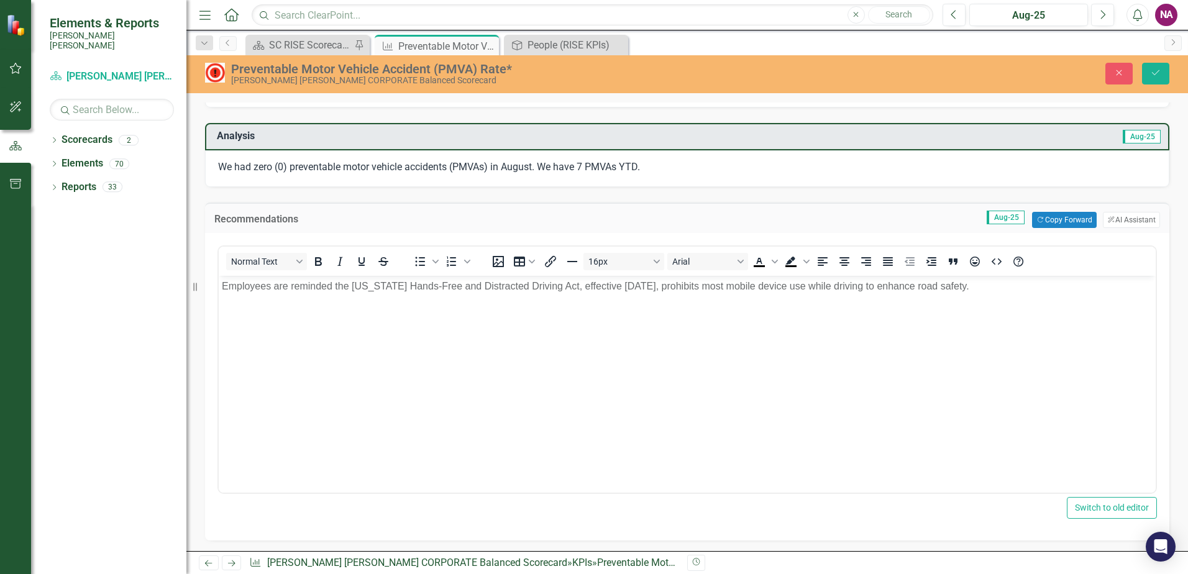
click at [536, 289] on p "Employees are reminded the [US_STATE] Hands-Free and Distracted Driving Act, ef…" at bounding box center [687, 286] width 931 height 15
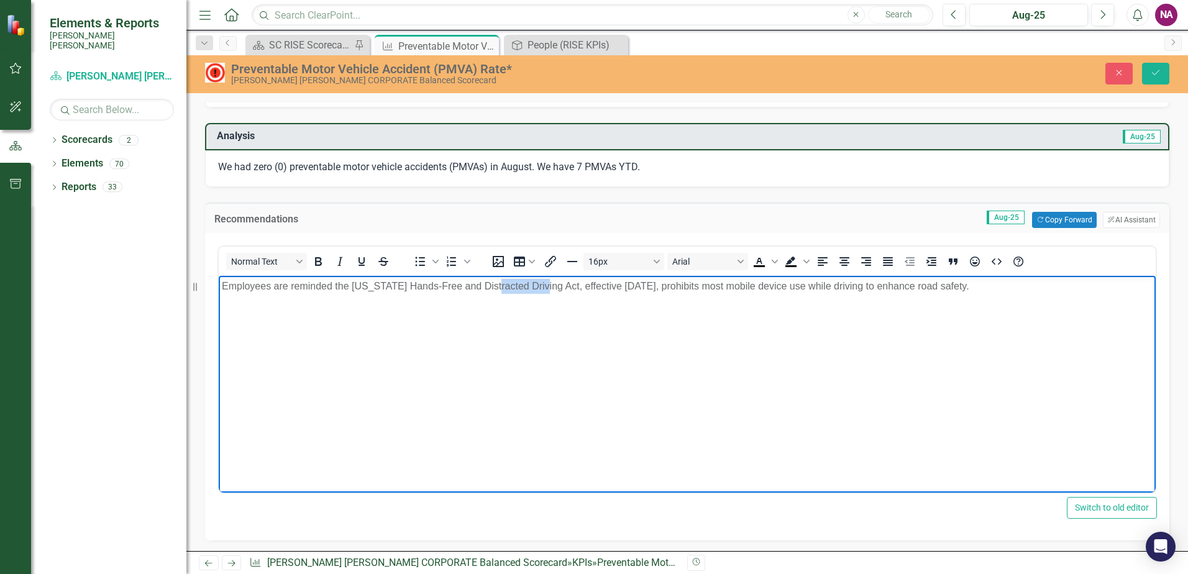
click at [536, 289] on p "Employees are reminded the [US_STATE] Hands-Free and Distracted Driving Act, ef…" at bounding box center [687, 286] width 931 height 15
copy p "Employees are reminded the [US_STATE] Hands-Free and Distracted Driving Act, ef…"
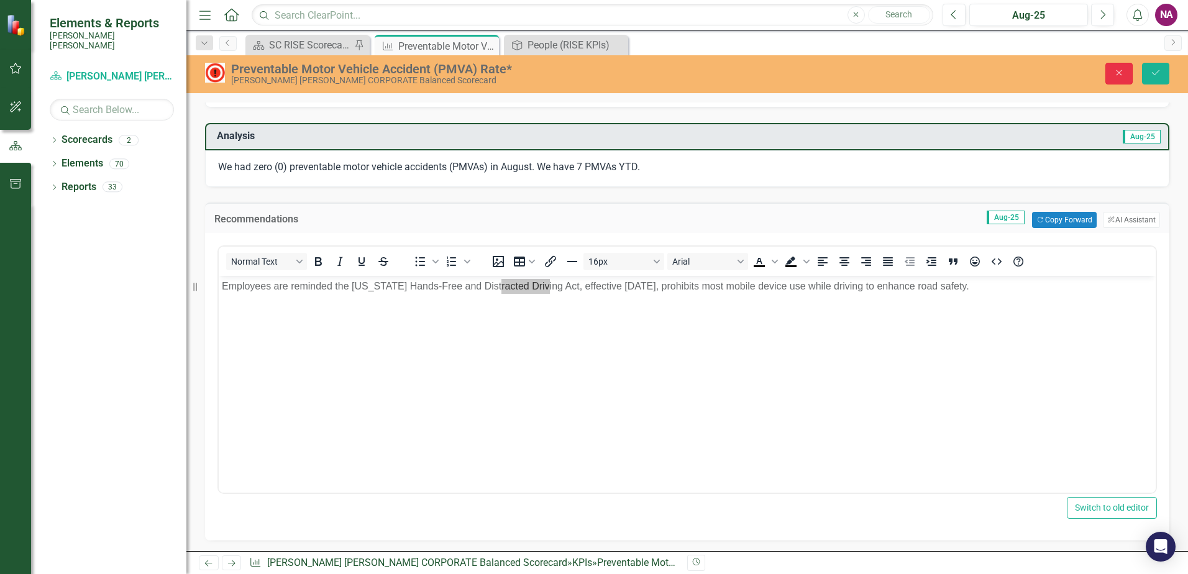
click at [1115, 73] on icon "Close" at bounding box center [1118, 72] width 11 height 9
